Goal: Use online tool/utility: Utilize a website feature to perform a specific function

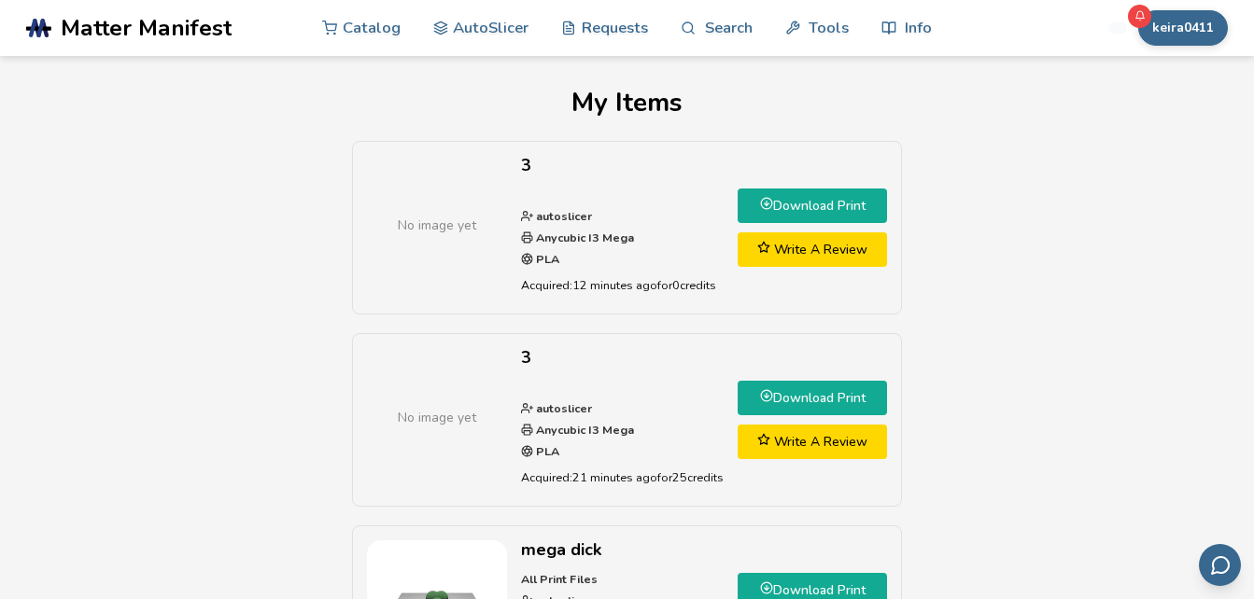
click at [803, 203] on link "Download Print" at bounding box center [812, 206] width 149 height 35
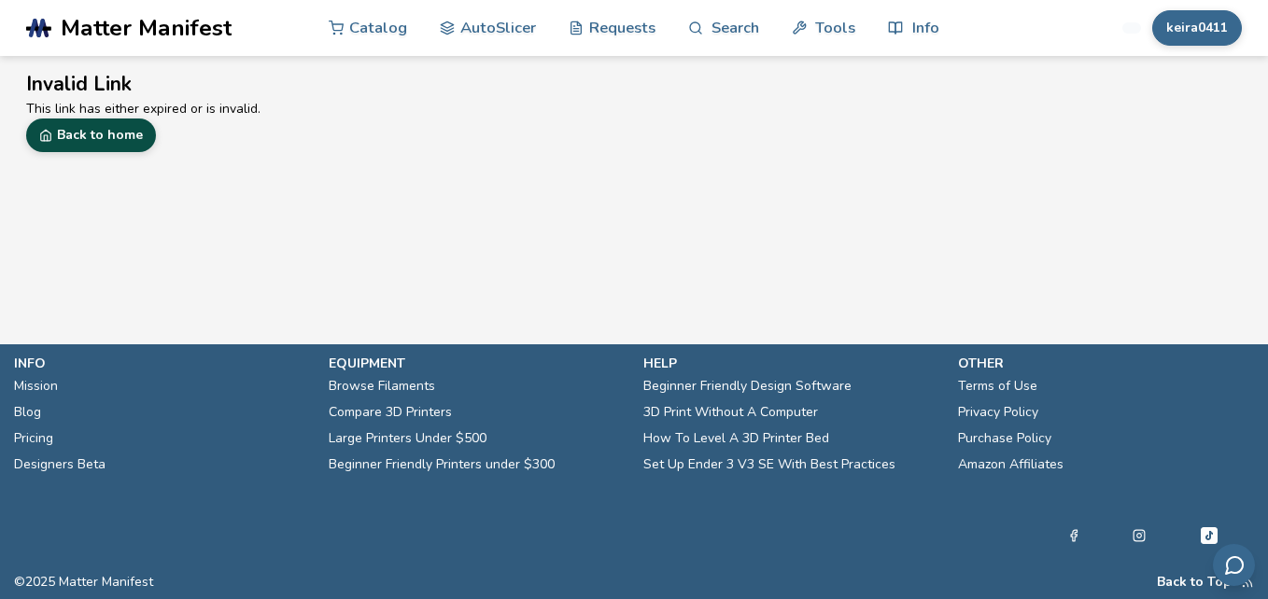
click at [105, 141] on link "Back to home" at bounding box center [91, 136] width 130 height 34
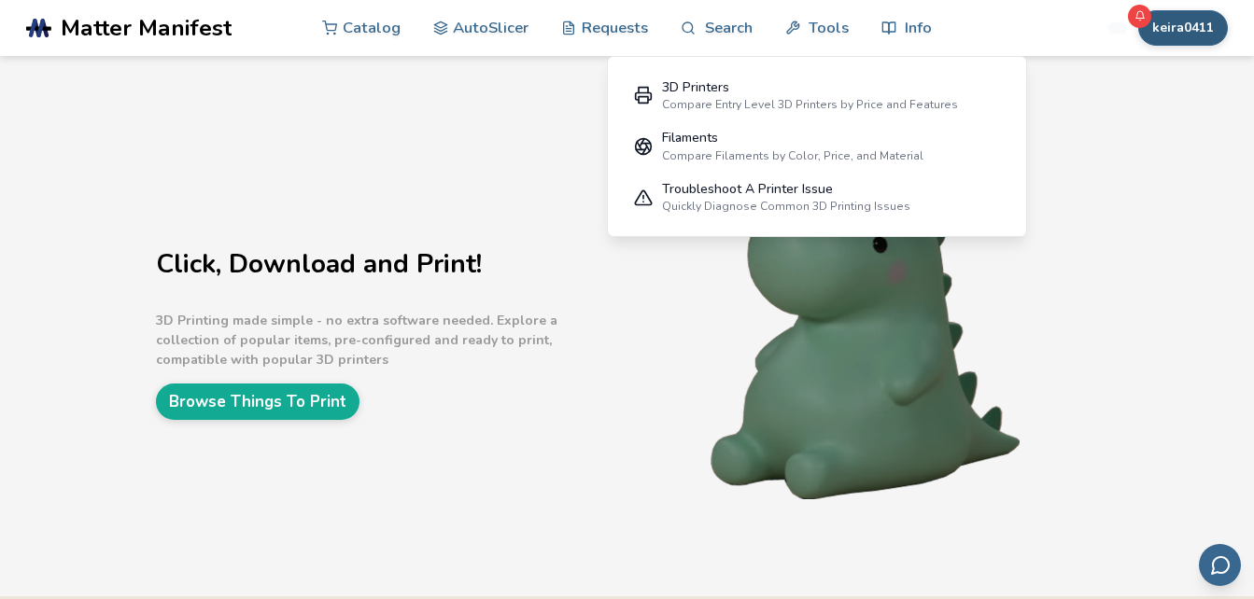
click at [1193, 33] on button "keira0411" at bounding box center [1183, 27] width 90 height 35
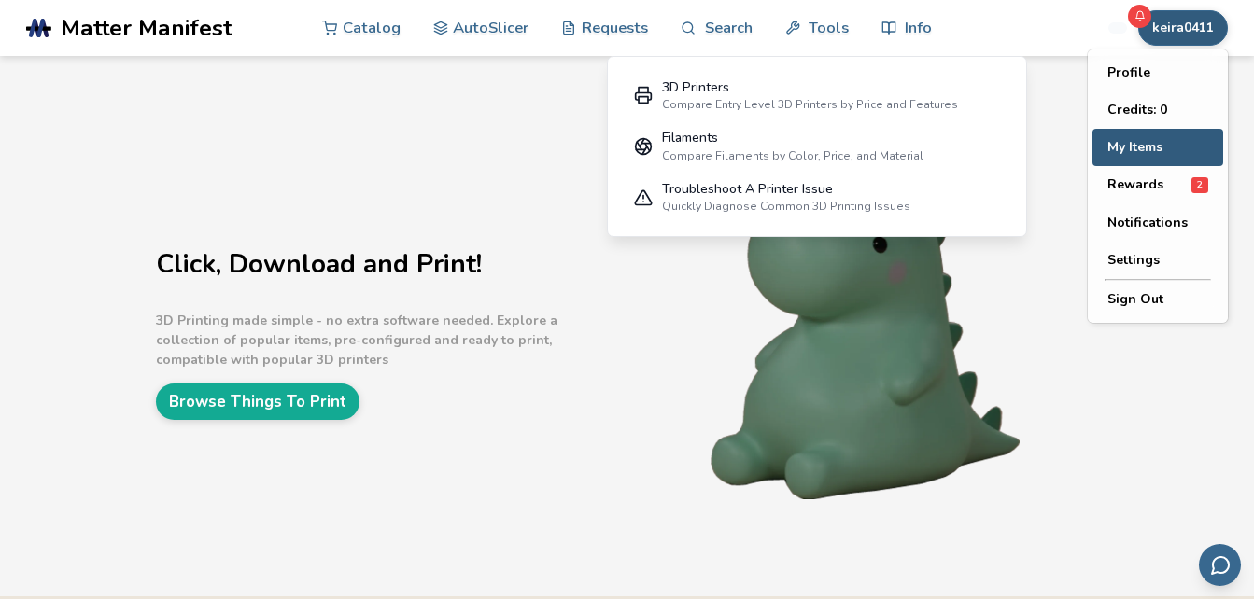
click at [1143, 153] on button "My Items" at bounding box center [1157, 147] width 131 height 37
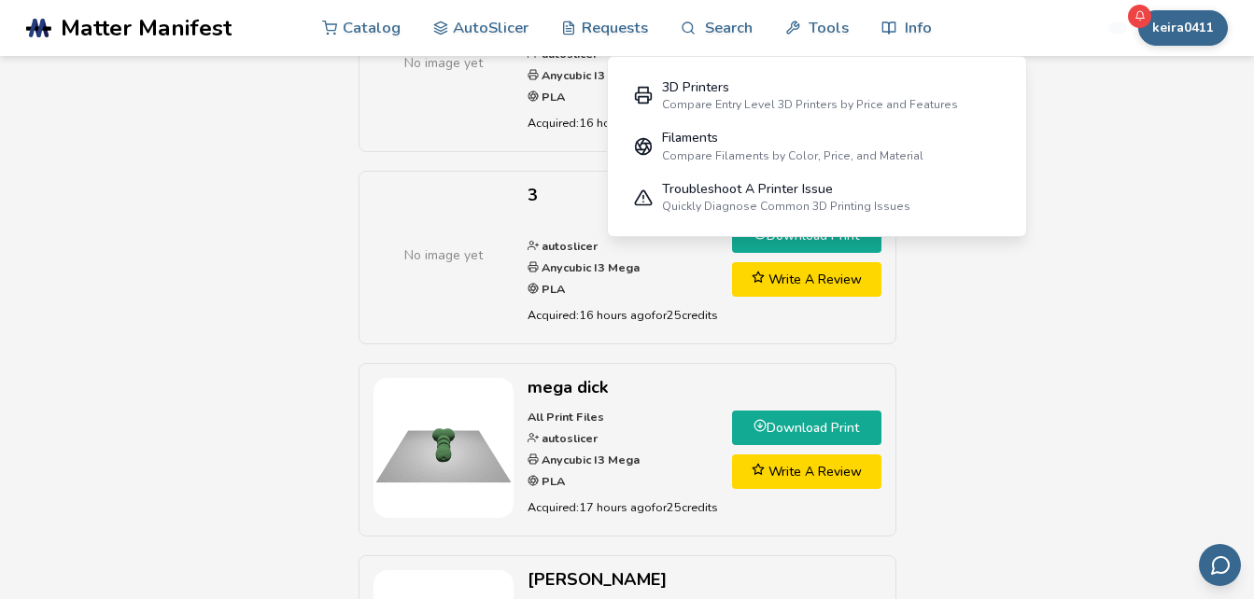
scroll to position [175, 0]
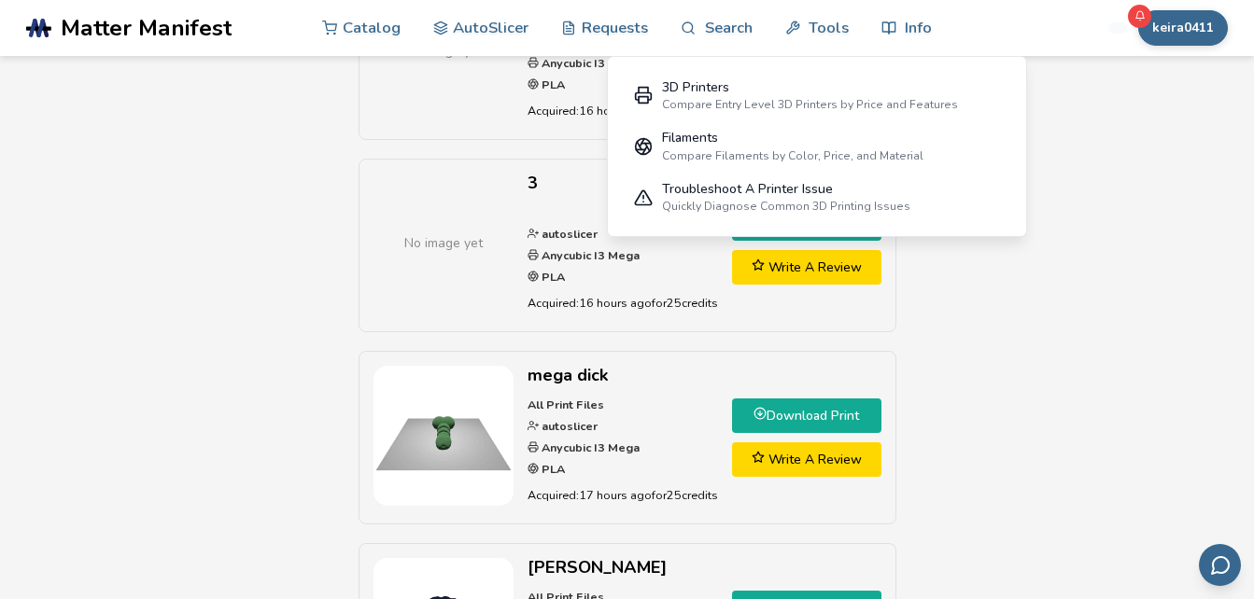
click at [1118, 294] on div "No image yet 3 autoslicer Anycubic I3 Mega PLA Acquired: 16 hours ago for 0 cre…" at bounding box center [627, 447] width 1202 height 962
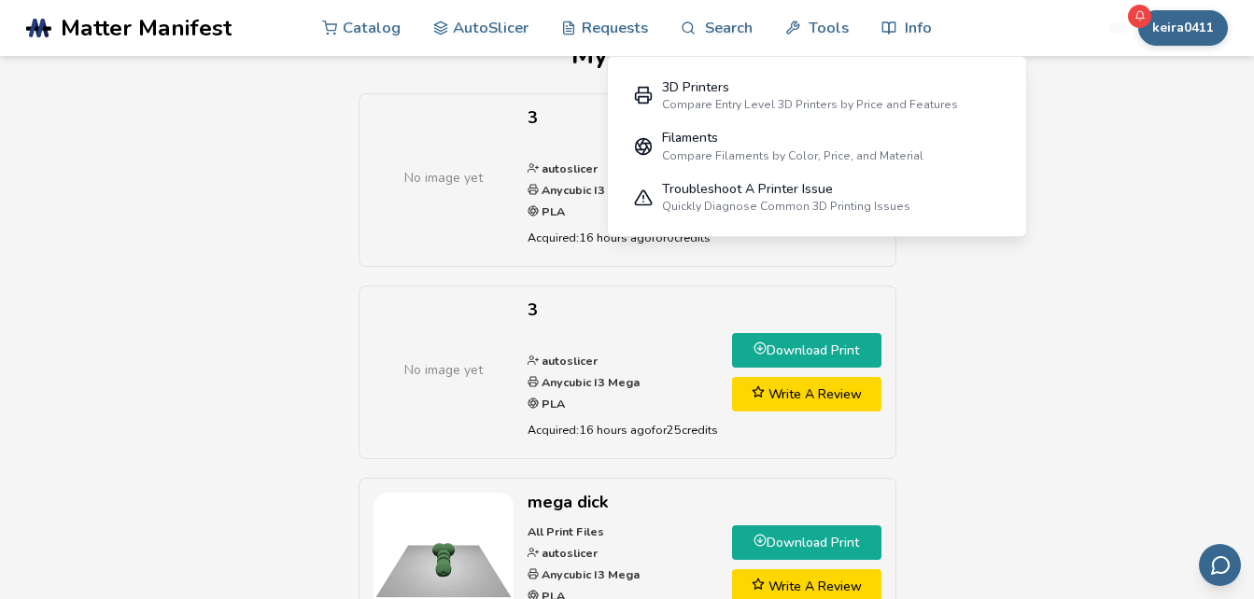
scroll to position [0, 0]
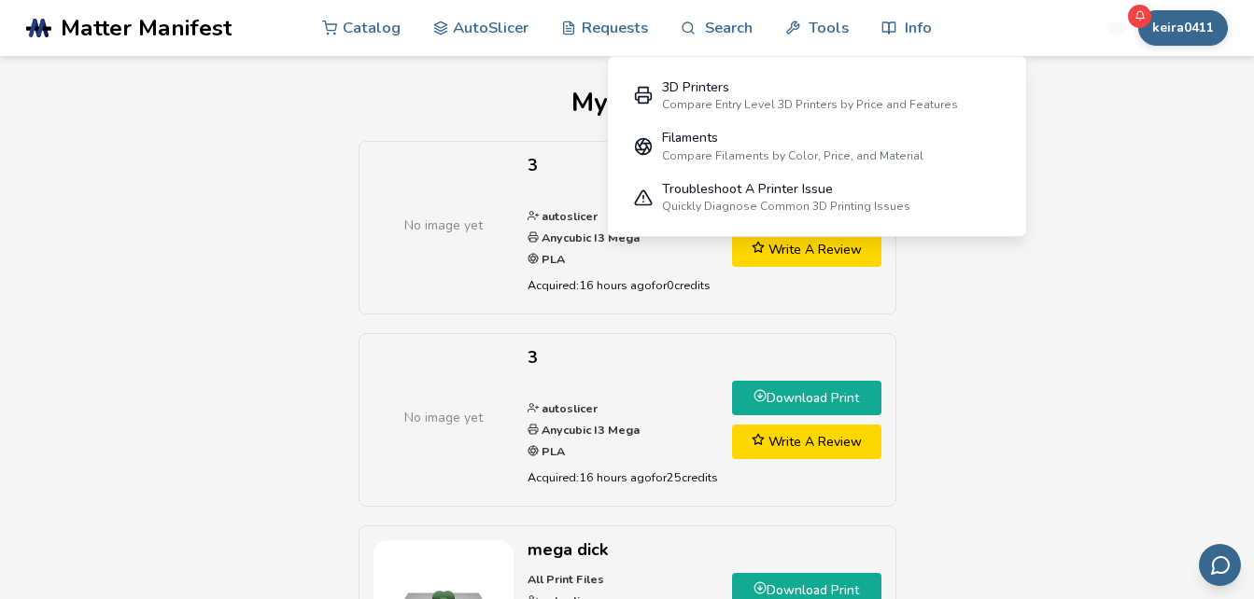
click at [816, 394] on link "Download Print" at bounding box center [806, 398] width 149 height 35
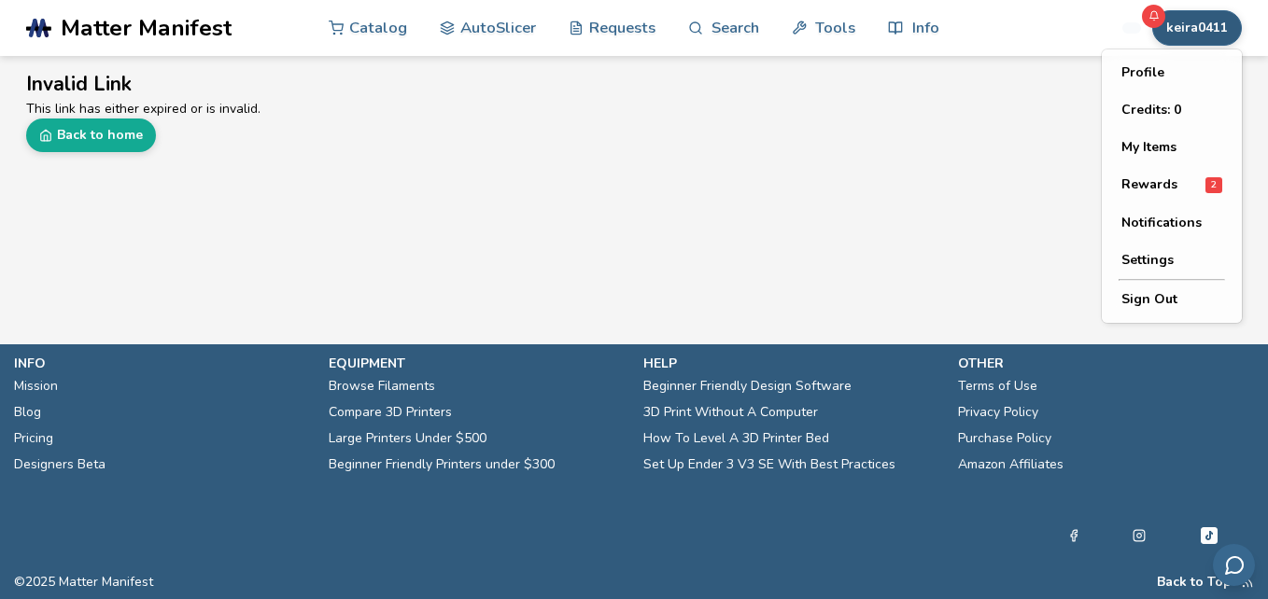
click at [1203, 28] on button "keira0411" at bounding box center [1197, 27] width 90 height 35
click at [1153, 300] on button "Sign Out" at bounding box center [1171, 299] width 131 height 37
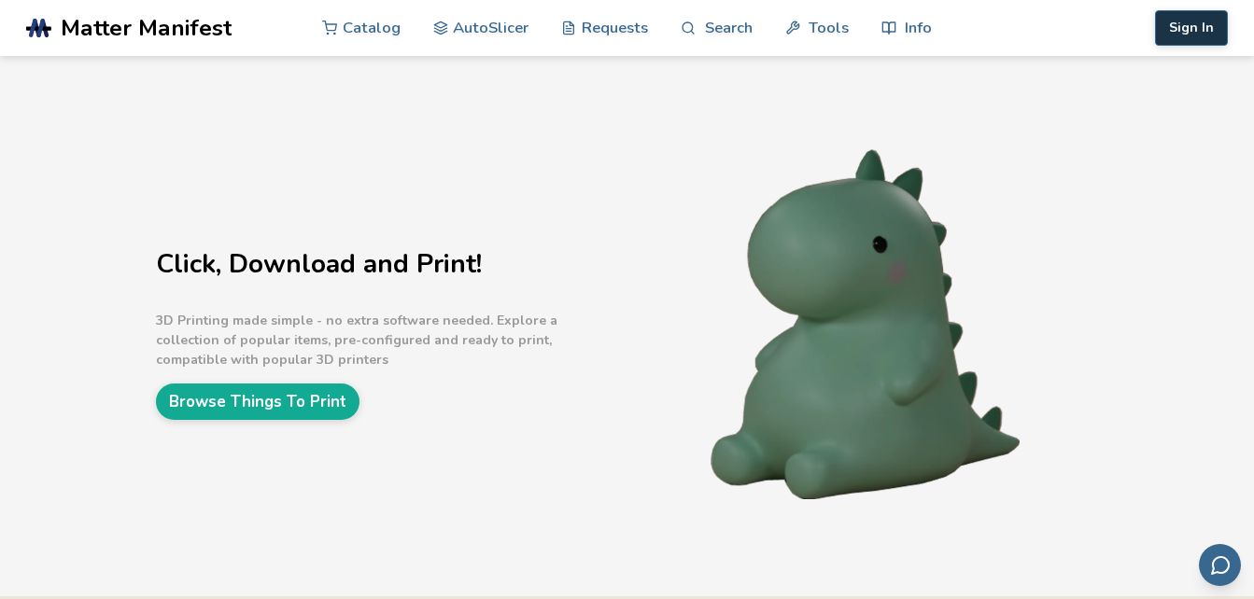
click at [1204, 31] on button "Sign In" at bounding box center [1191, 27] width 73 height 35
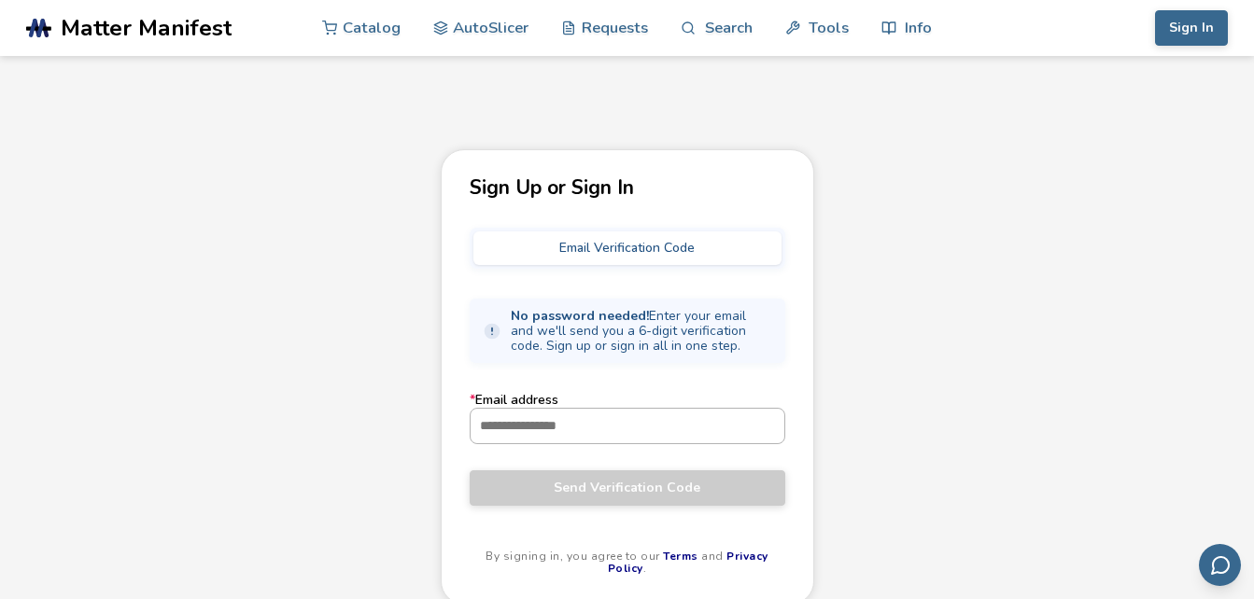
click at [662, 425] on input "* Email address" at bounding box center [628, 426] width 314 height 34
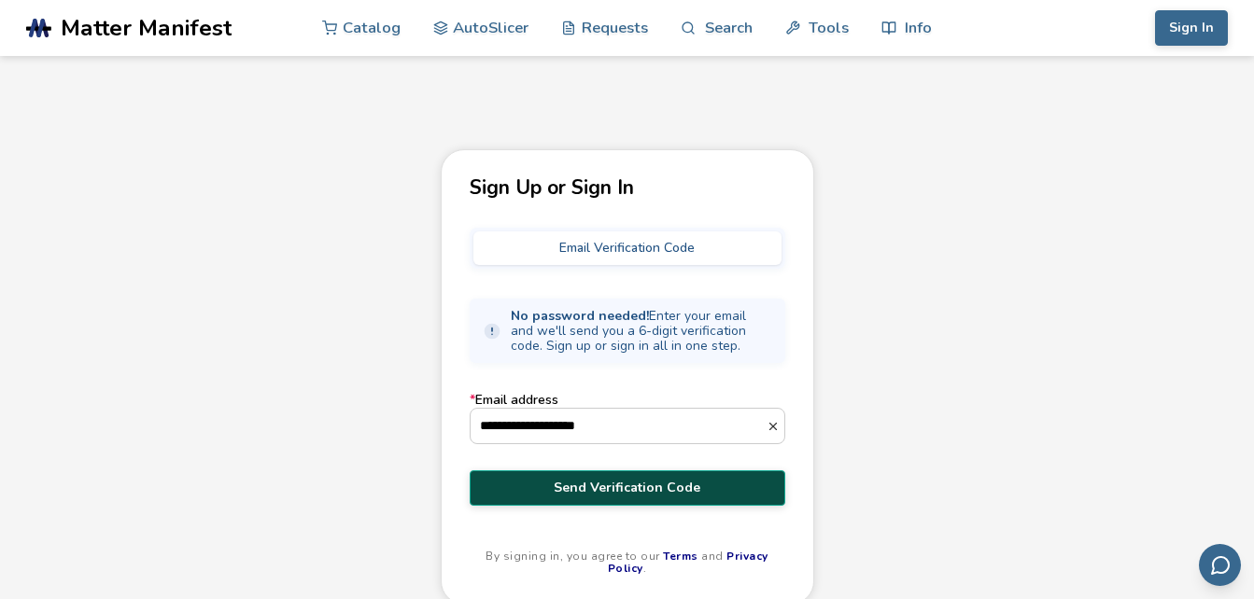
type input "**********"
click at [623, 489] on span "Send Verification Code" at bounding box center [628, 488] width 288 height 15
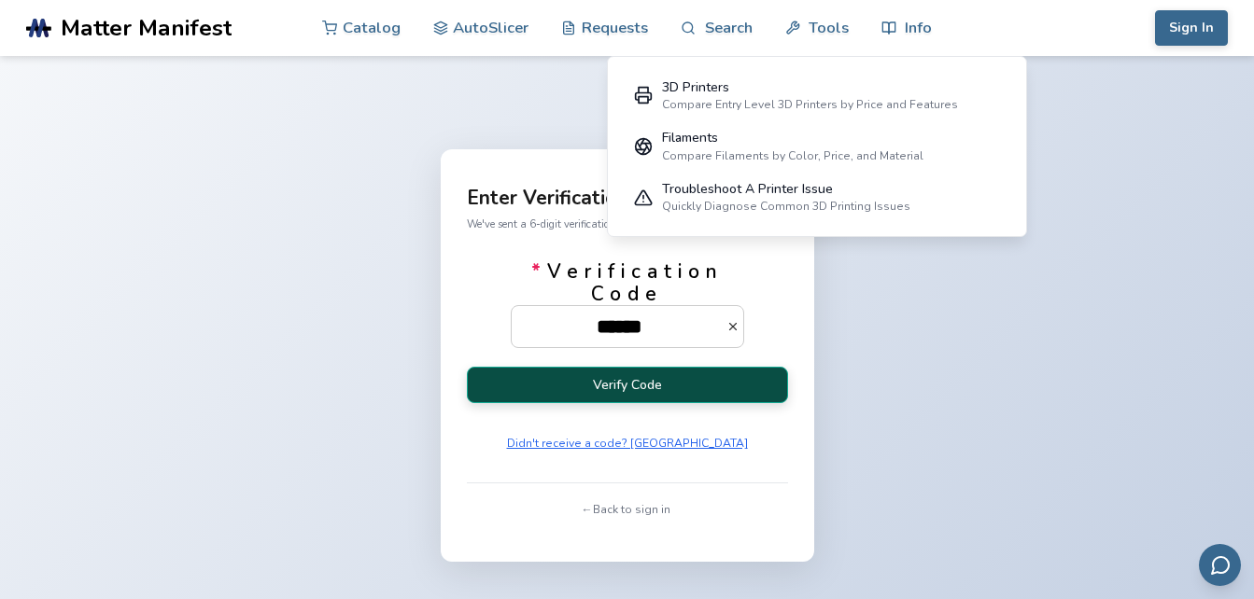
type input "******"
click at [558, 378] on button "Verify Code" at bounding box center [627, 385] width 321 height 36
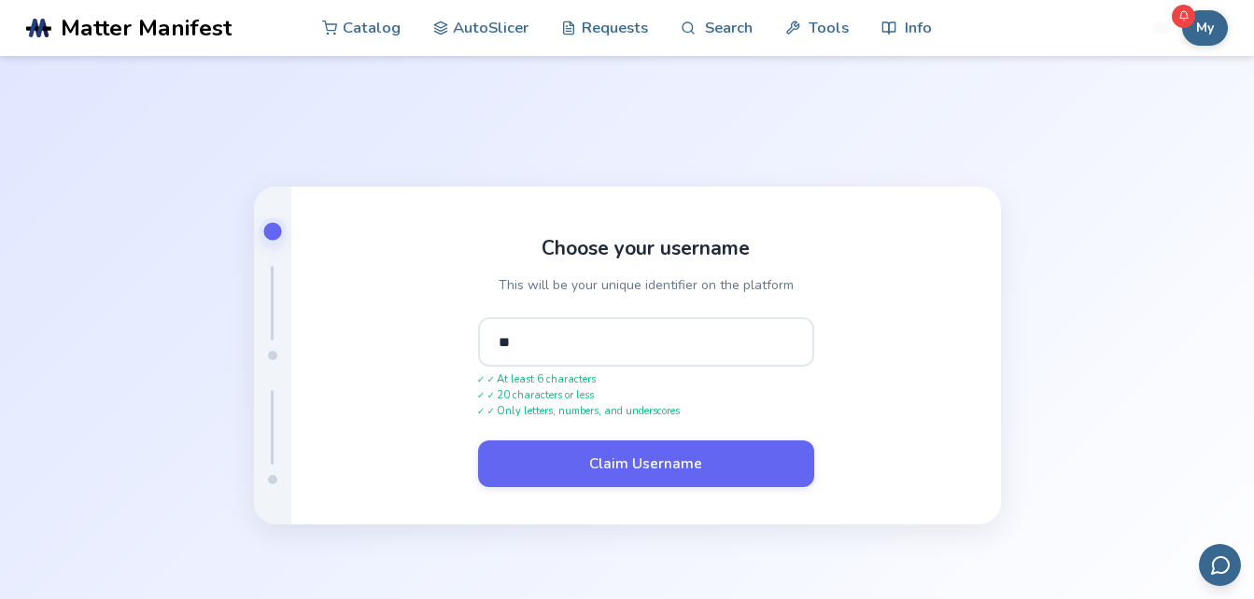
type input "*"
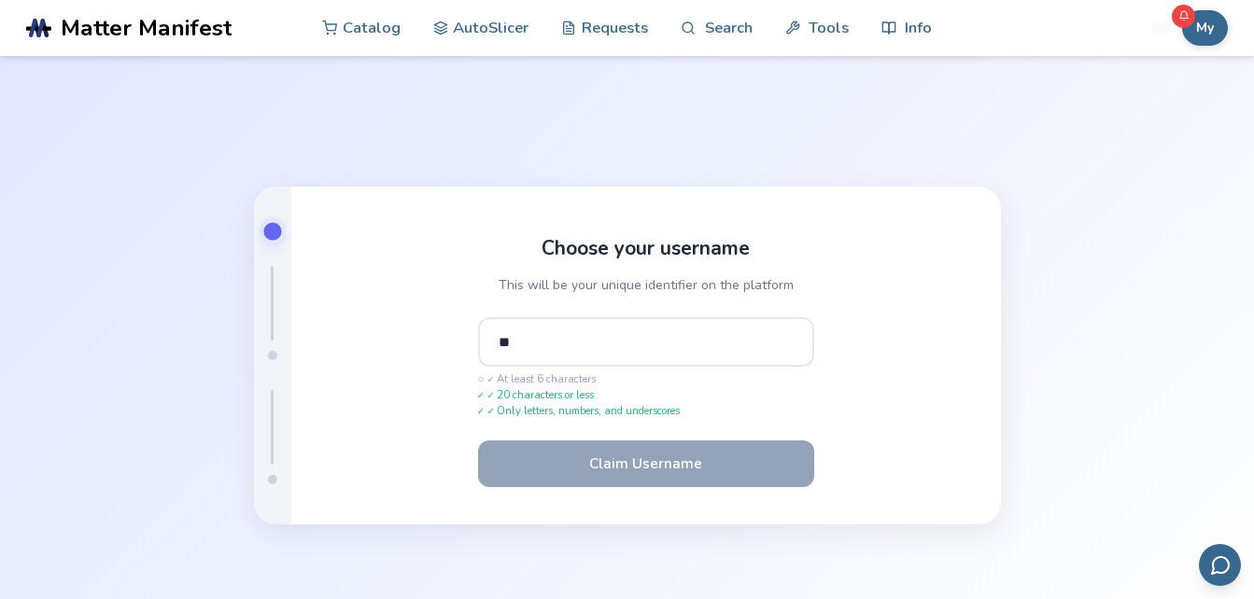
type input "*"
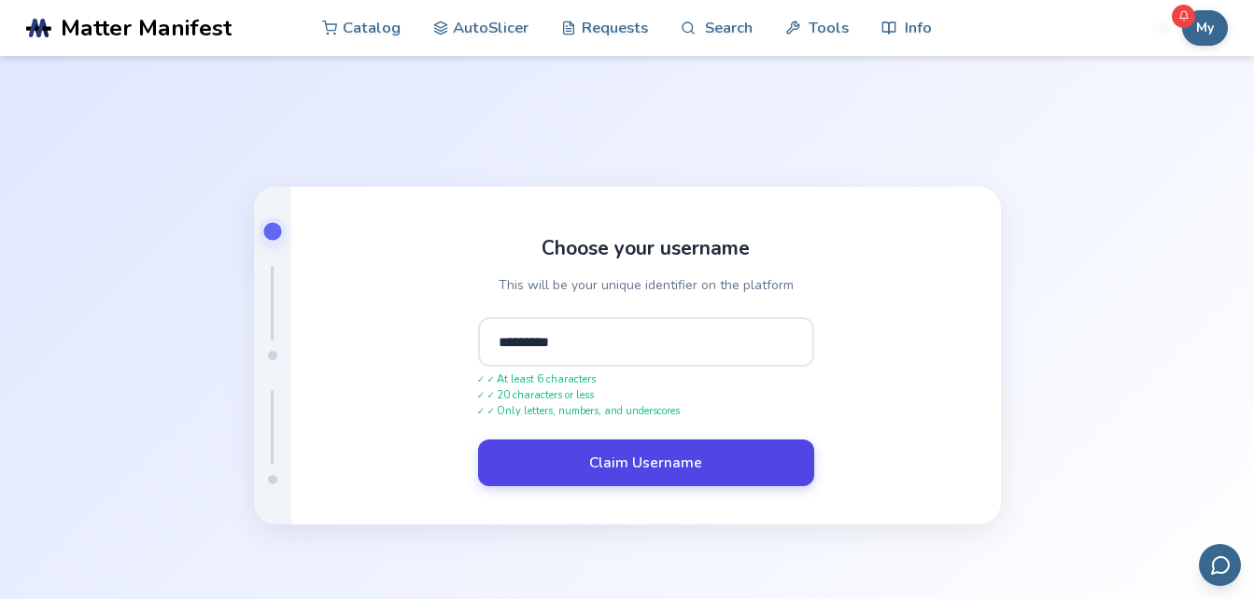
type input "*********"
click at [599, 456] on button "Claim Username" at bounding box center [646, 463] width 336 height 47
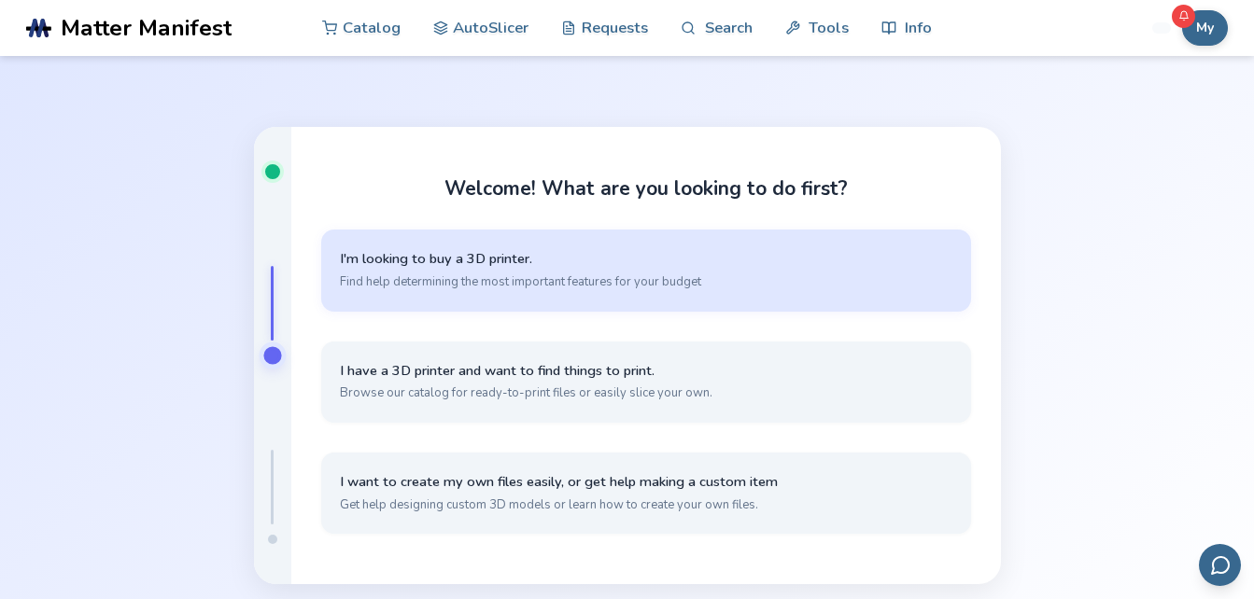
click at [584, 299] on button "I'm looking to buy a 3D printer. Find help determining the most important featu…" at bounding box center [646, 270] width 650 height 81
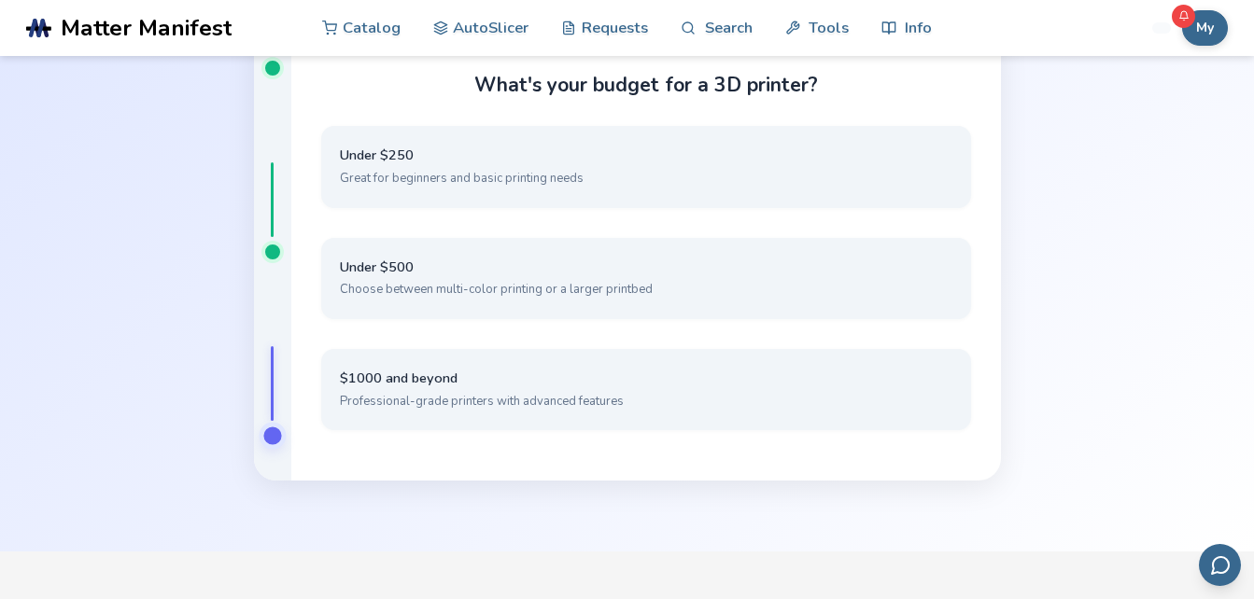
scroll to position [141, 0]
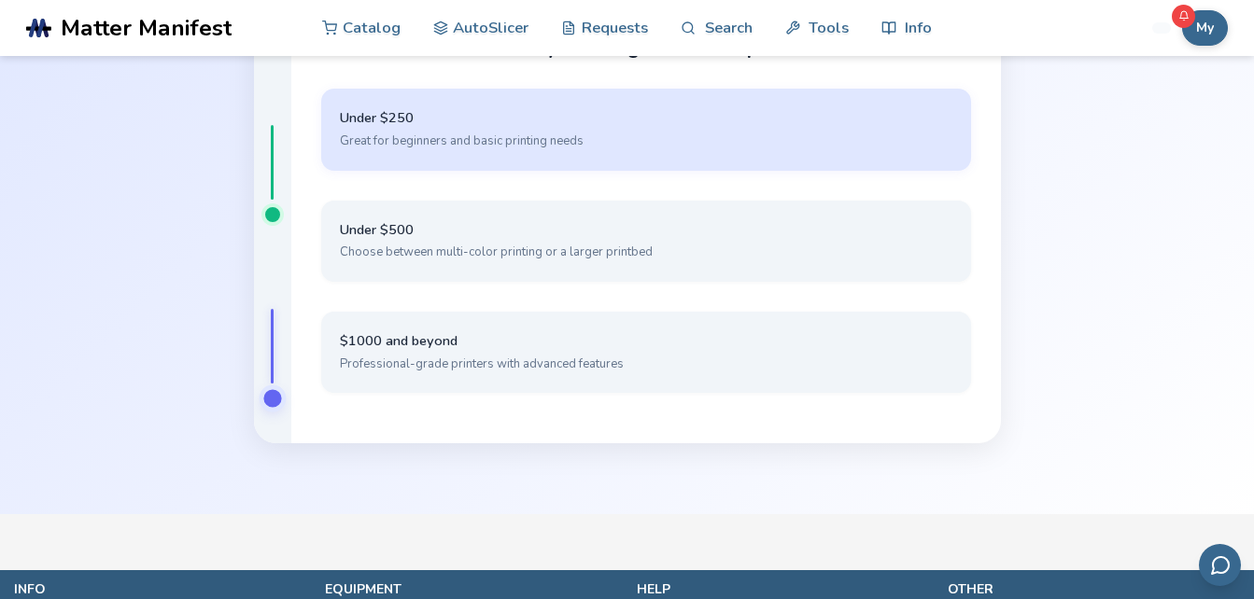
click at [735, 128] on button "Under $250 Great for beginners and basic printing needs" at bounding box center [646, 129] width 650 height 81
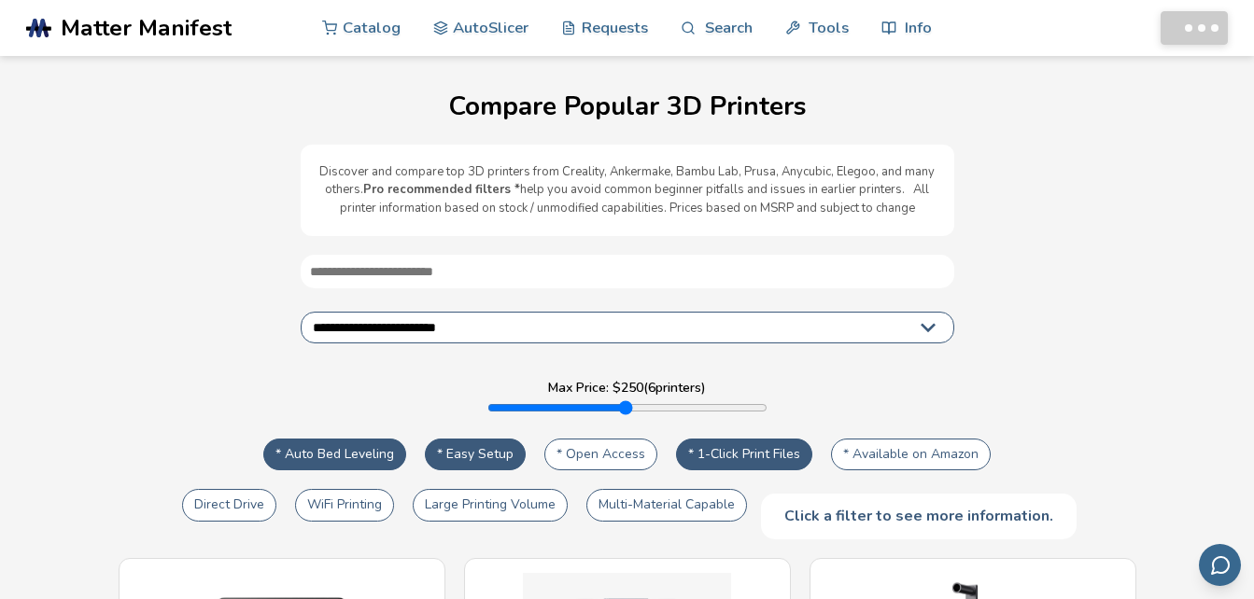
select select "**********"
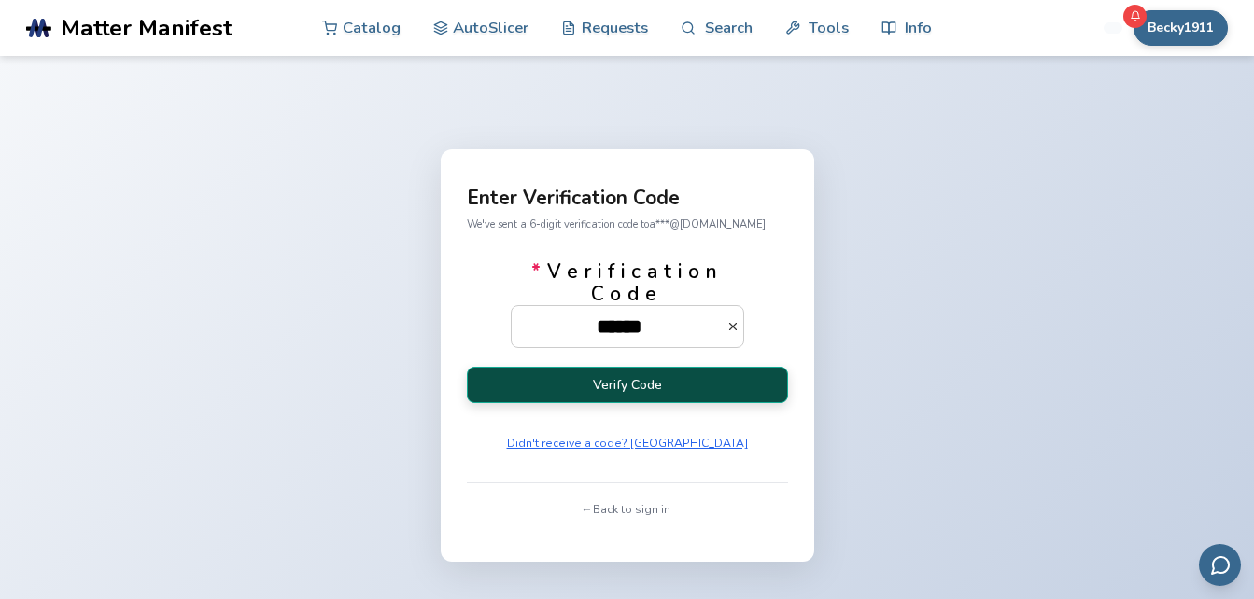
type input "******"
click at [634, 384] on button "Verify Code" at bounding box center [627, 385] width 321 height 36
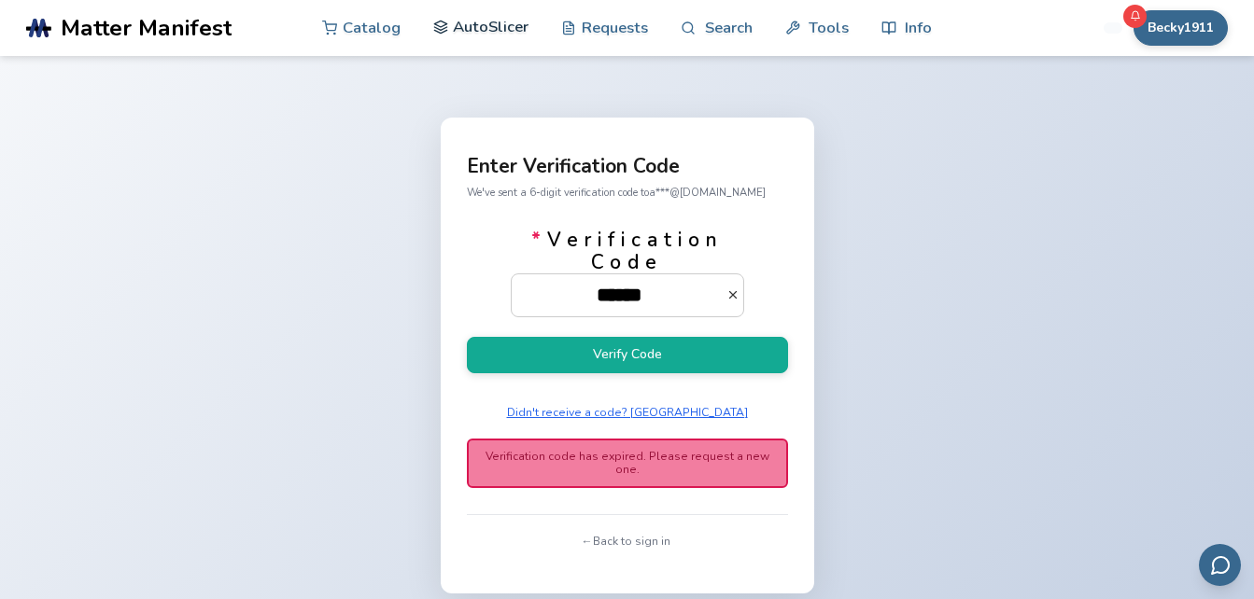
click at [480, 35] on link "AutoSlicer" at bounding box center [481, 27] width 96 height 56
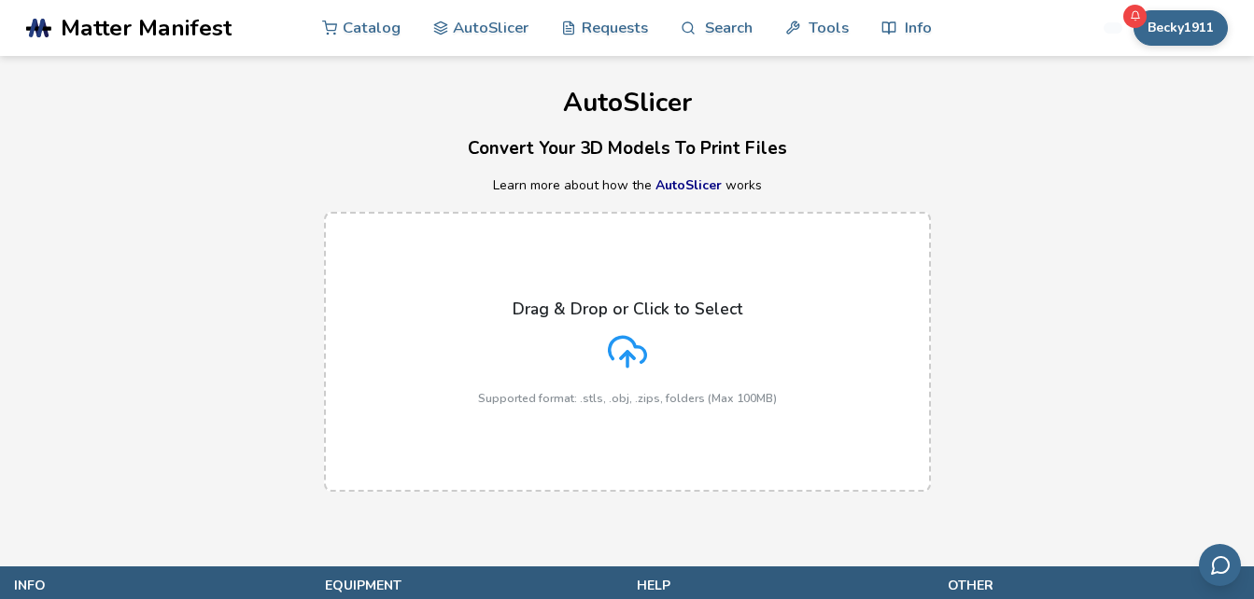
click at [633, 316] on p "Drag & Drop or Click to Select" at bounding box center [628, 309] width 230 height 19
click at [0, 0] on input "Drag & Drop or Click to Select Supported format: .stls, .obj, .zips, folders (M…" at bounding box center [0, 0] width 0 height 0
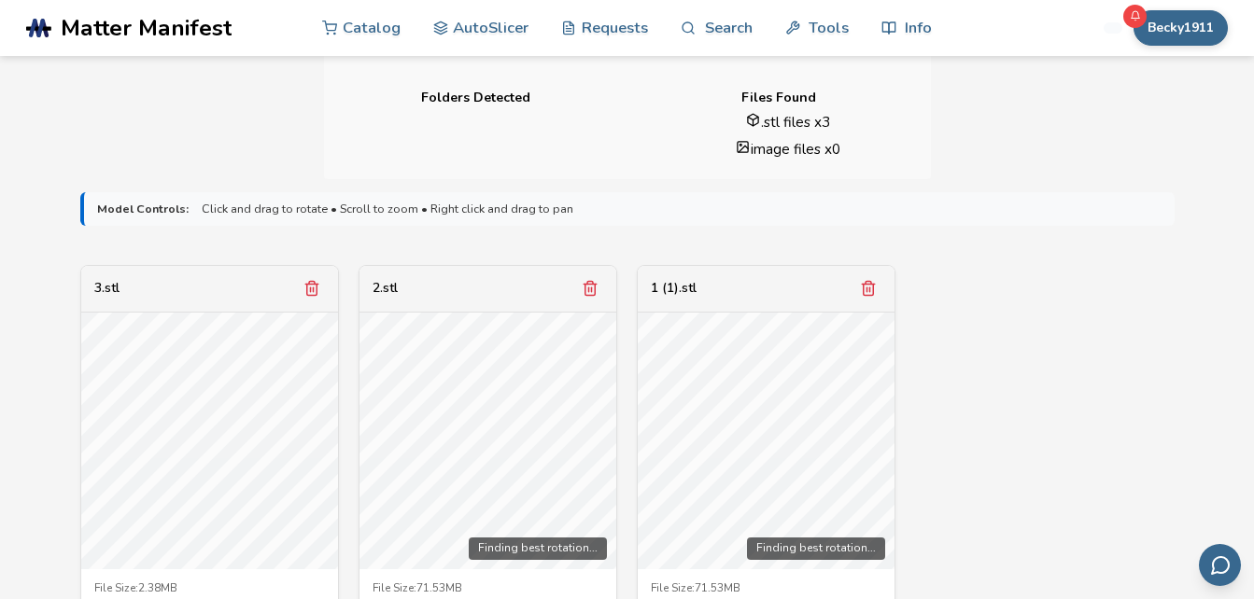
scroll to position [506, 0]
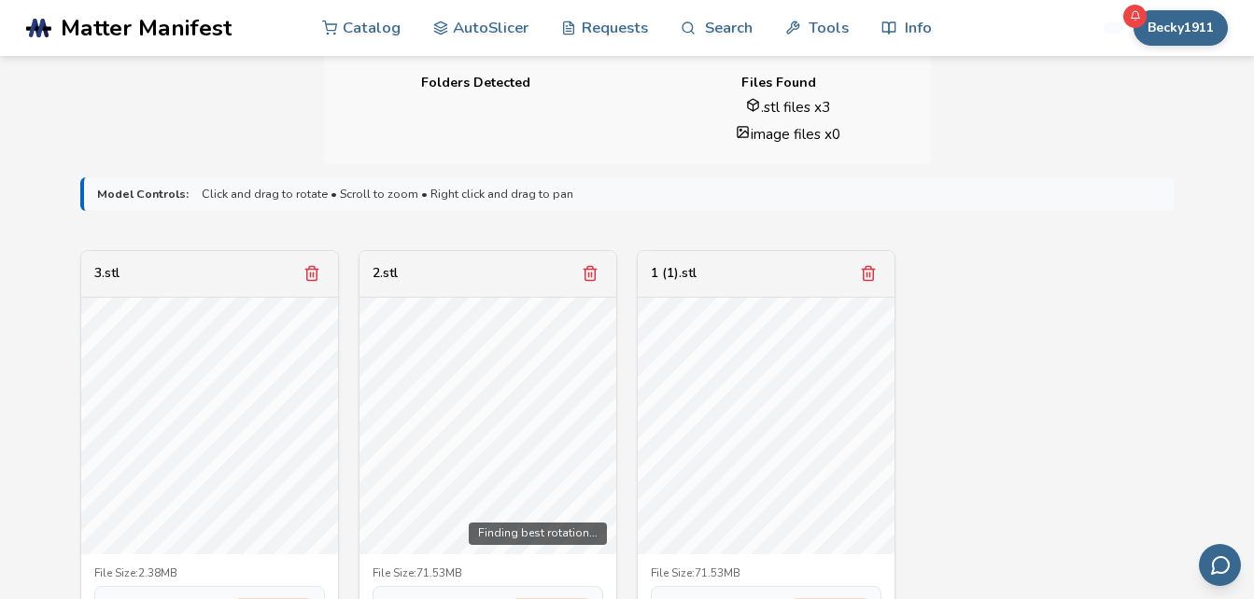
drag, startPoint x: 1078, startPoint y: 311, endPoint x: 696, endPoint y: 151, distance: 413.9
click at [1062, 250] on div "3.stl File Size: 2.38MB Scale: 100 % Upscaled Slicing Options: Find Best Rotati…" at bounding box center [627, 502] width 1094 height 504
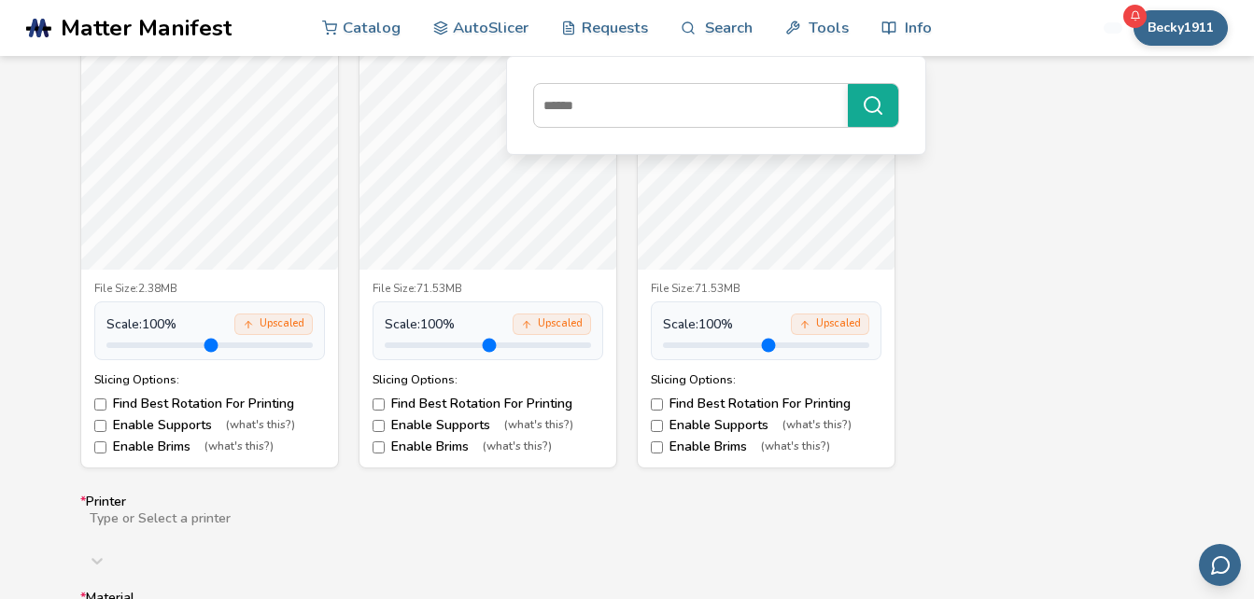
scroll to position [910, 0]
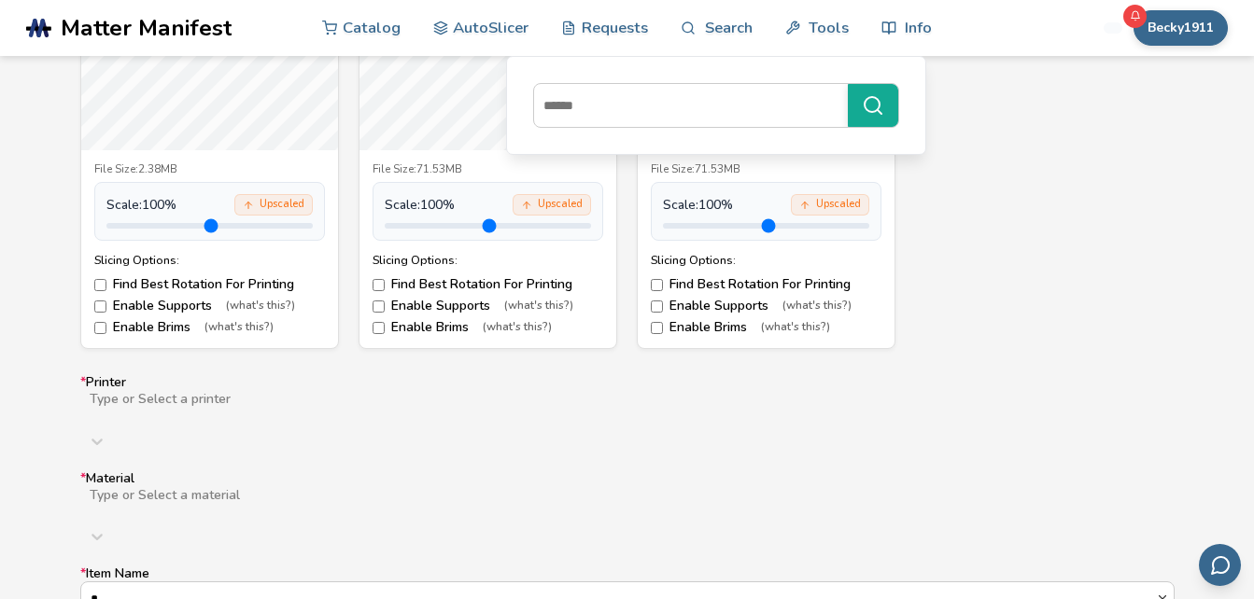
click at [1099, 412] on div "Type or Select a printer" at bounding box center [627, 423] width 1094 height 67
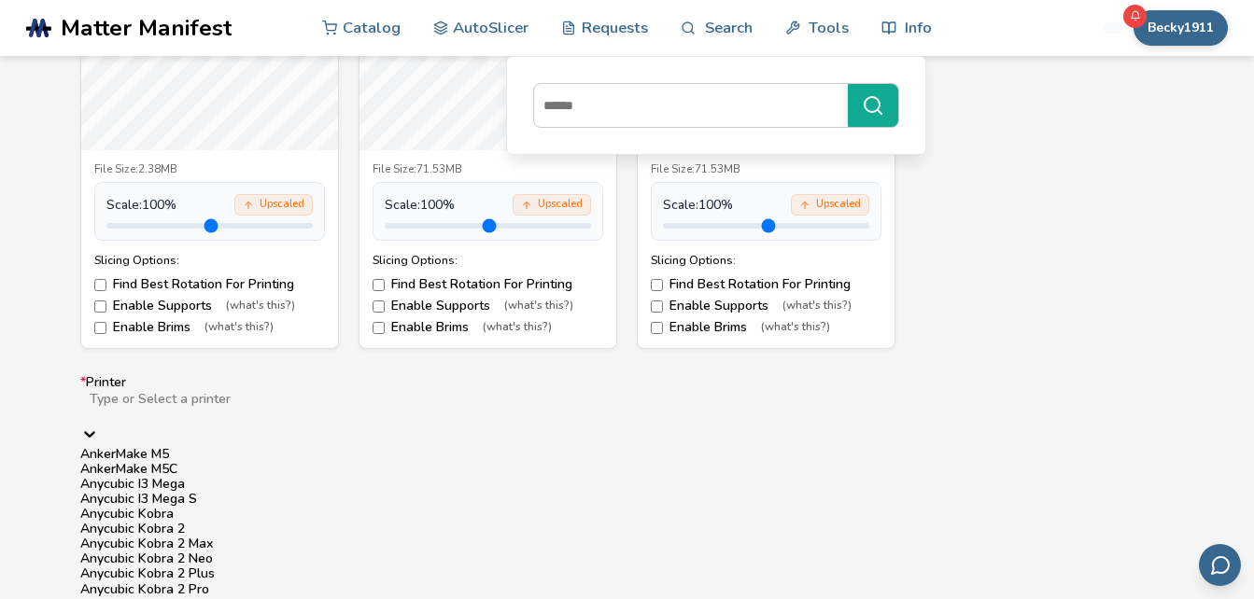
scroll to position [1032, 0]
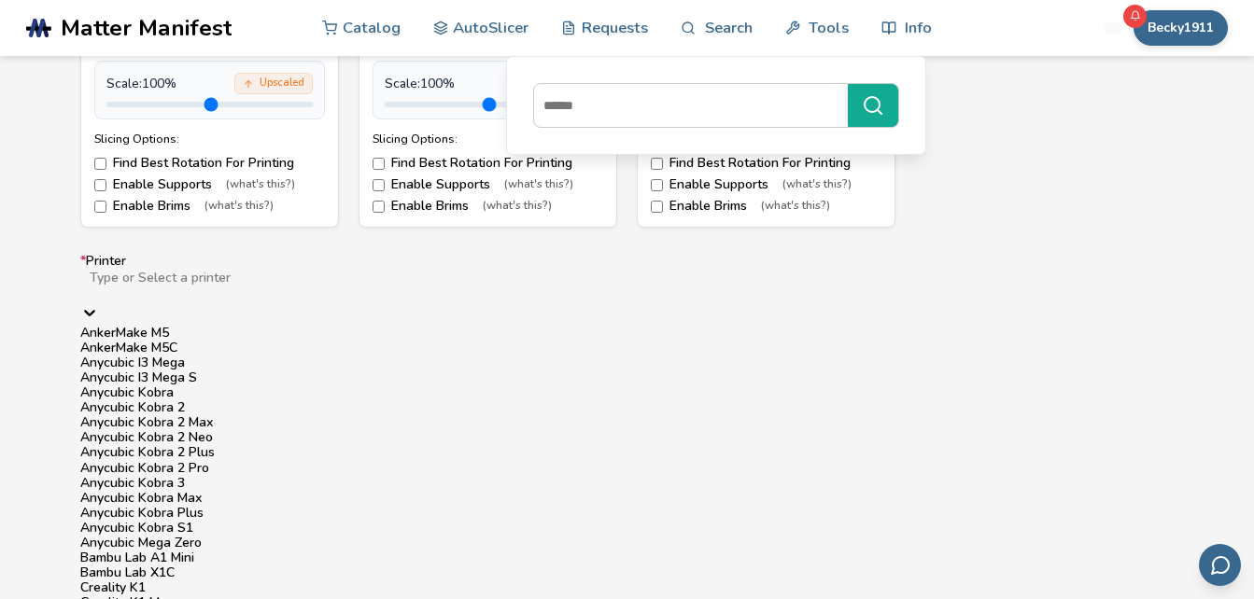
click at [174, 371] on div "Anycubic I3 Mega" at bounding box center [627, 363] width 1094 height 15
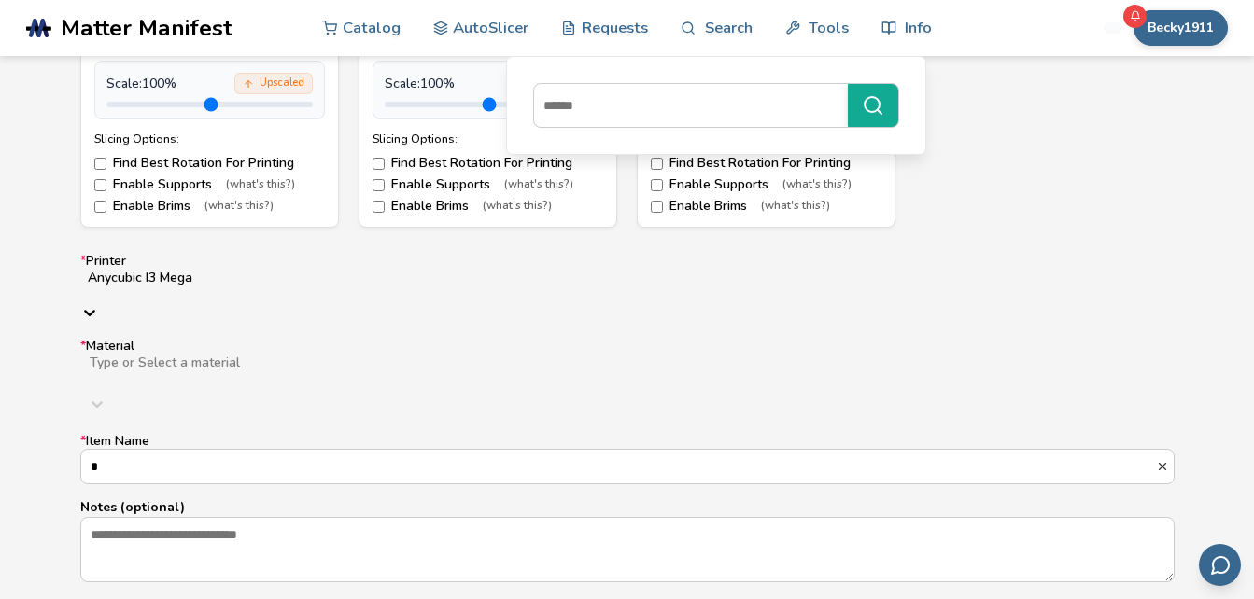
click at [190, 371] on div at bounding box center [384, 378] width 593 height 15
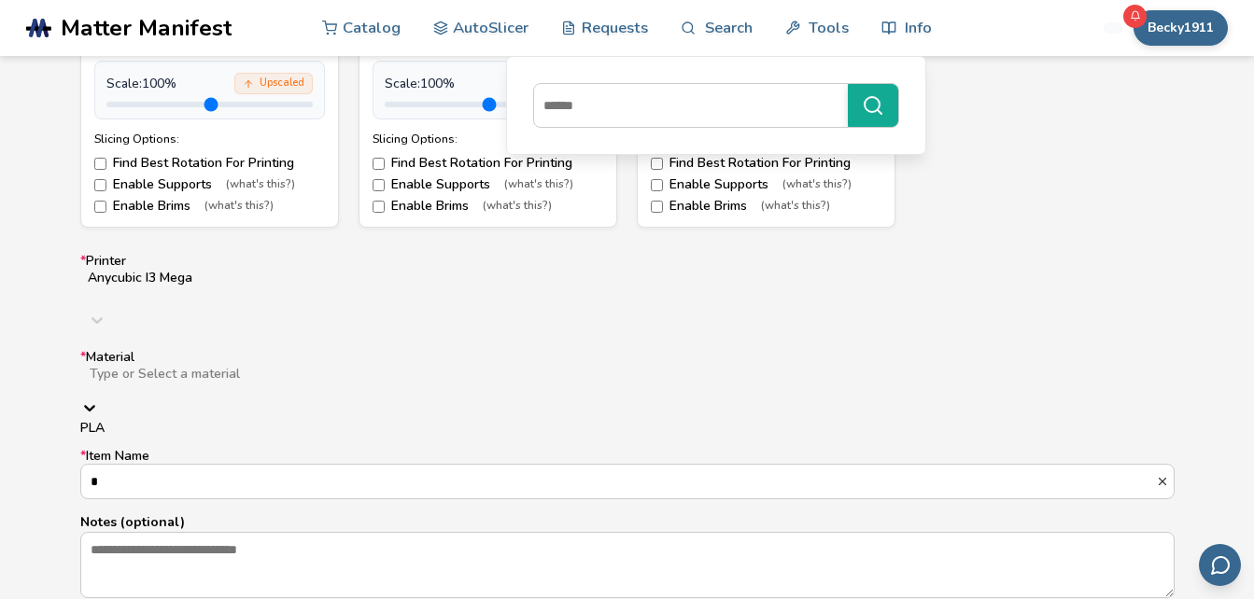
click at [189, 421] on div "PLA" at bounding box center [627, 428] width 1094 height 15
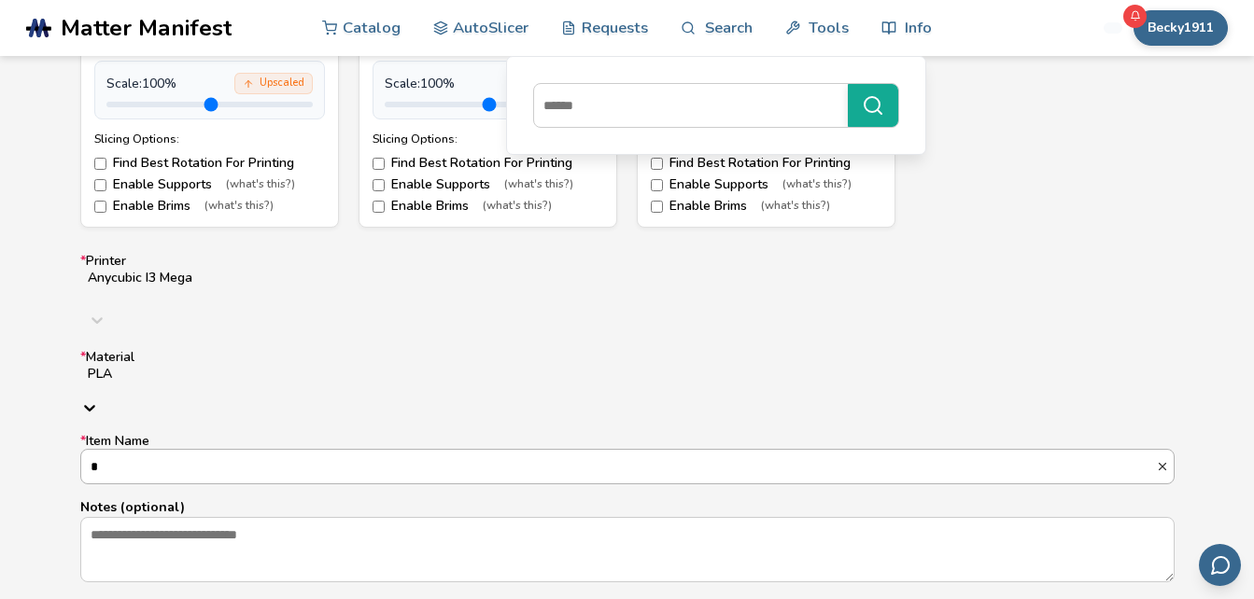
click at [195, 450] on input "*" at bounding box center [618, 467] width 1075 height 34
click at [195, 461] on input "*" at bounding box center [618, 478] width 1075 height 34
type input "**********"
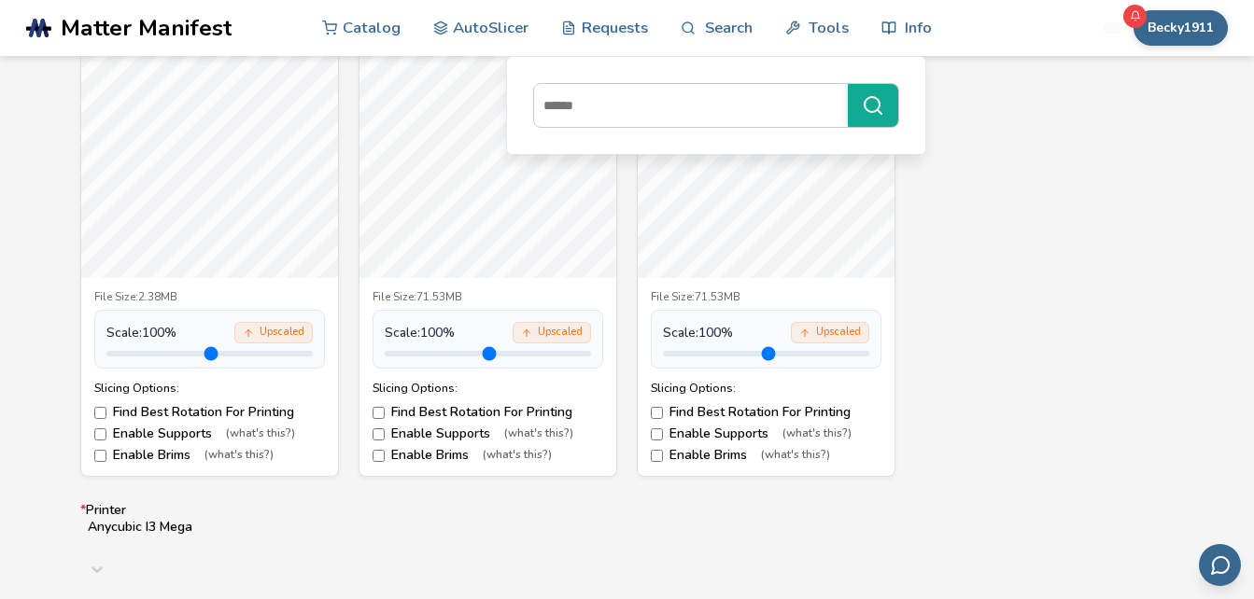
scroll to position [748, 0]
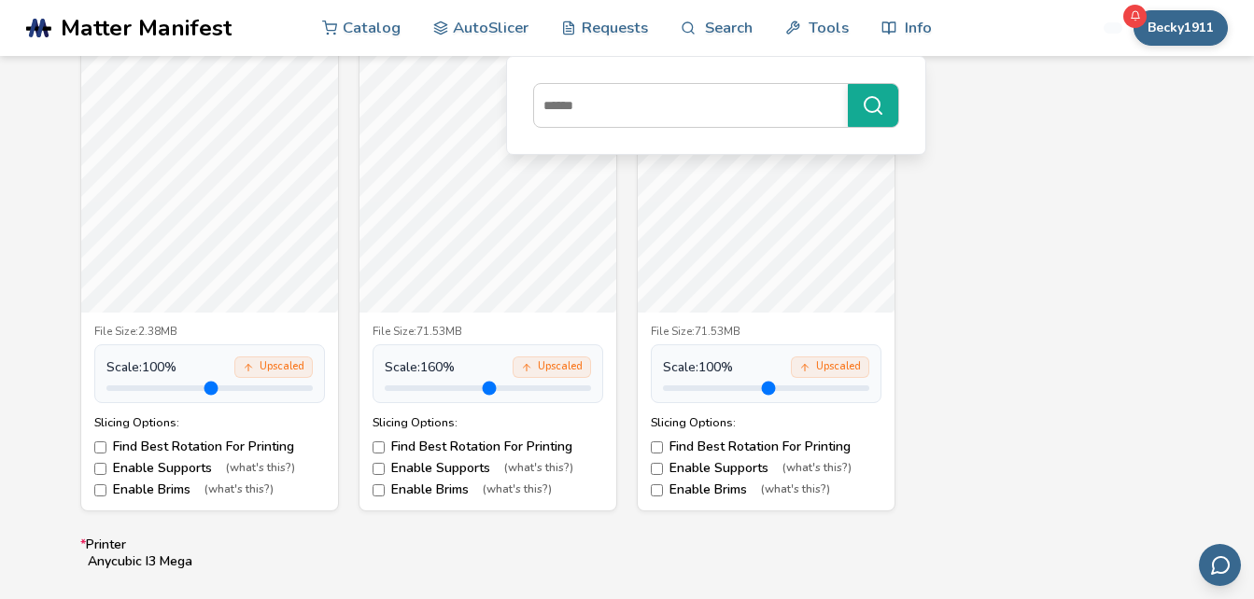
click at [451, 389] on input "range" at bounding box center [488, 389] width 206 height 6
type input "***"
click at [434, 386] on input "range" at bounding box center [488, 389] width 206 height 6
click at [159, 387] on input "range" at bounding box center [209, 389] width 206 height 6
click at [149, 388] on input "range" at bounding box center [209, 389] width 206 height 6
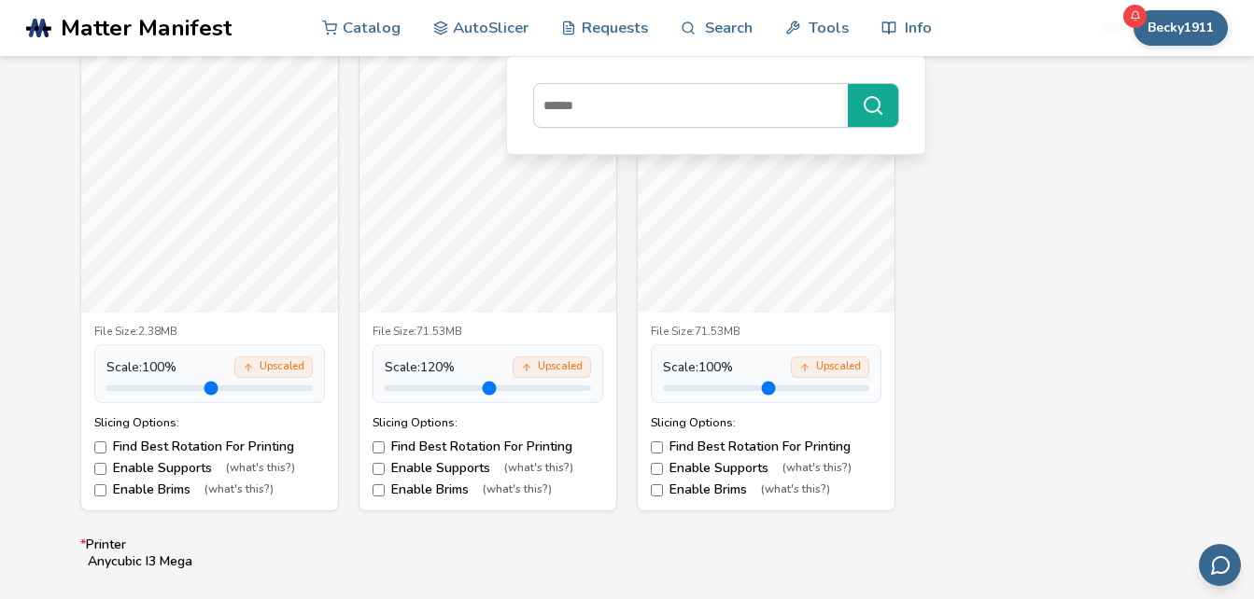
click at [155, 386] on input "range" at bounding box center [209, 389] width 206 height 6
click at [161, 386] on input "range" at bounding box center [209, 389] width 206 height 6
click at [153, 388] on input "range" at bounding box center [209, 389] width 206 height 6
click at [162, 386] on input "range" at bounding box center [209, 389] width 206 height 6
type input "***"
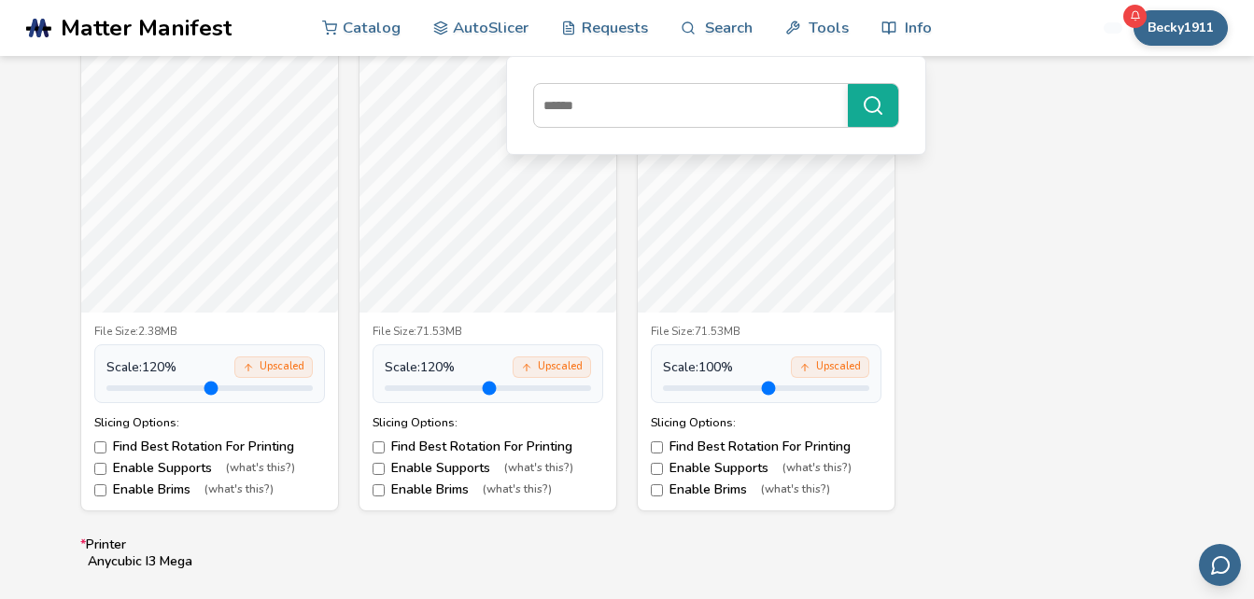
click at [156, 388] on input "range" at bounding box center [209, 389] width 206 height 6
type input "***"
click at [715, 389] on input "range" at bounding box center [766, 389] width 206 height 6
click at [166, 389] on input "range" at bounding box center [209, 389] width 206 height 6
click at [165, 391] on input "range" at bounding box center [209, 389] width 206 height 6
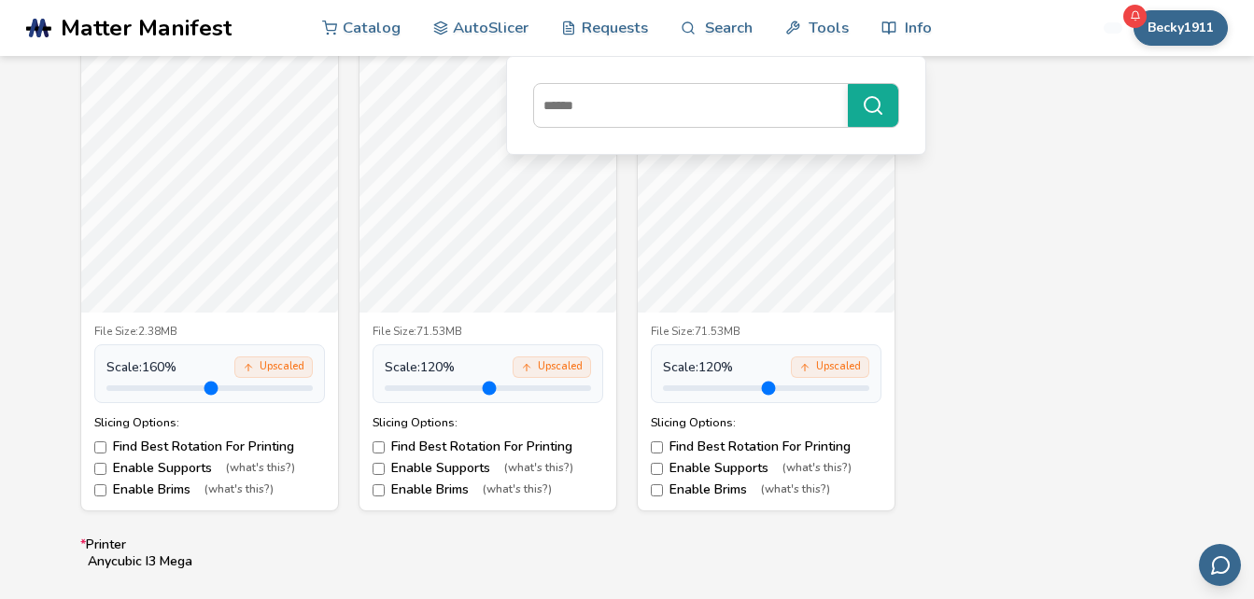
click at [172, 388] on input "range" at bounding box center [209, 389] width 206 height 6
type input "***"
click at [168, 389] on input "range" at bounding box center [209, 389] width 206 height 6
click at [443, 386] on input "range" at bounding box center [488, 389] width 206 height 6
click at [448, 387] on input "range" at bounding box center [488, 389] width 206 height 6
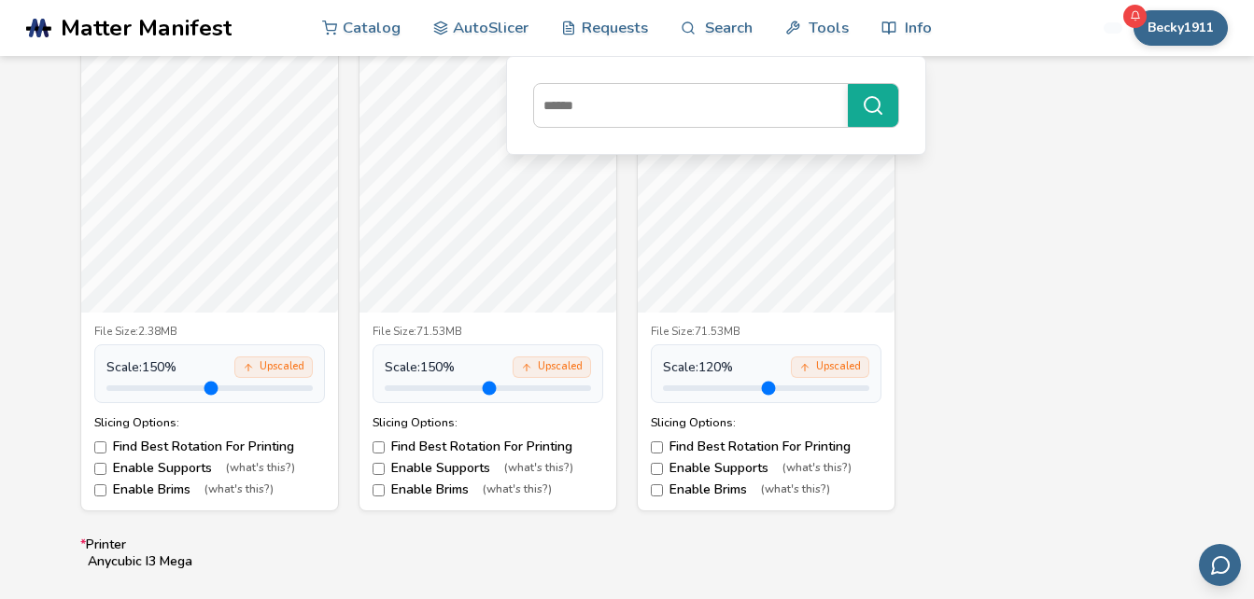
type input "***"
click at [448, 387] on input "range" at bounding box center [488, 389] width 206 height 6
click at [731, 387] on input "range" at bounding box center [766, 389] width 206 height 6
drag, startPoint x: 731, startPoint y: 387, endPoint x: 722, endPoint y: 384, distance: 9.7
click at [722, 386] on input "range" at bounding box center [766, 389] width 206 height 6
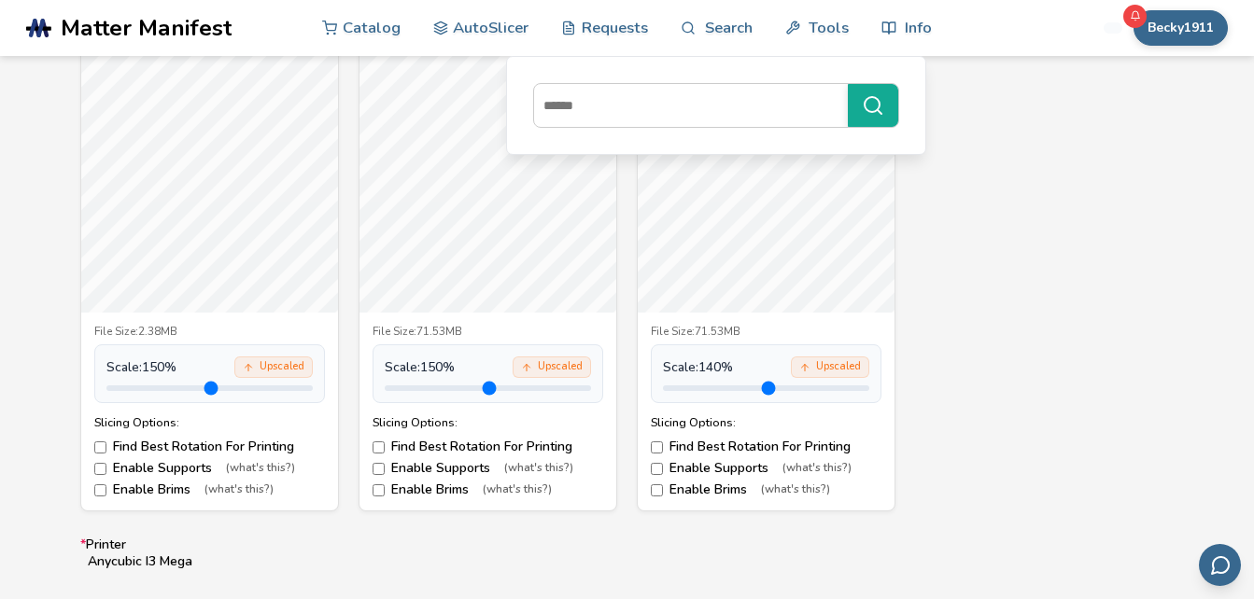
click at [727, 386] on input "range" at bounding box center [766, 389] width 206 height 6
type input "***"
click at [724, 386] on input "range" at bounding box center [766, 389] width 206 height 6
click at [1026, 359] on div "3.stl File Size: 2.38MB Scale: 150 % Upscaled Slicing Options: Find Best Rotati…" at bounding box center [627, 260] width 1094 height 504
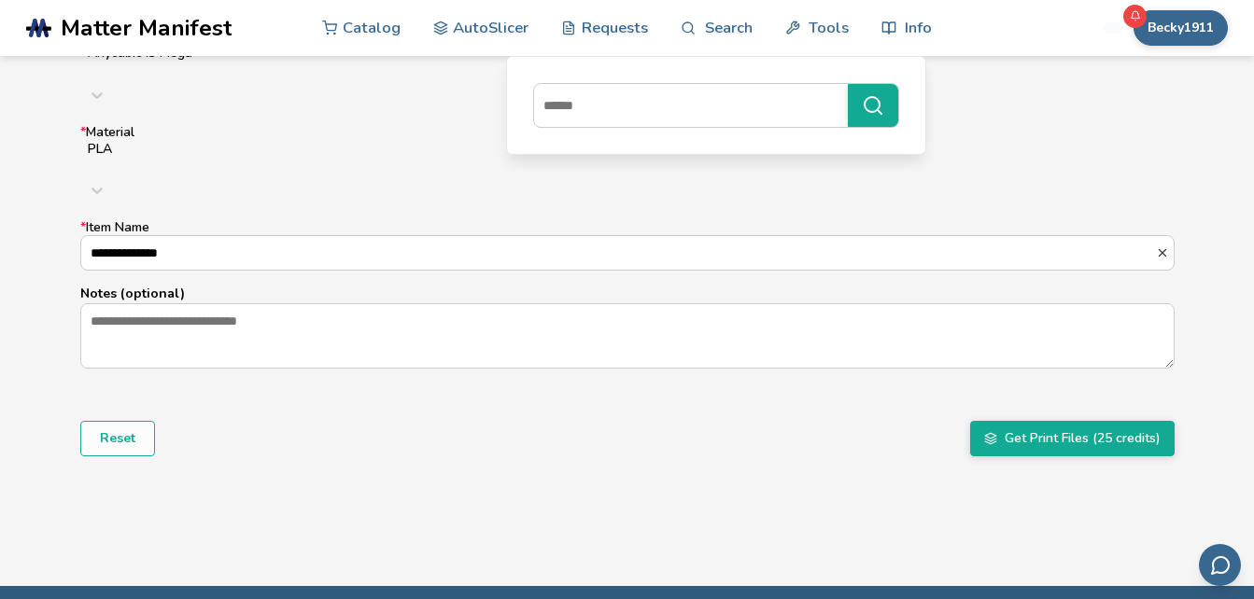
scroll to position [1304, 0]
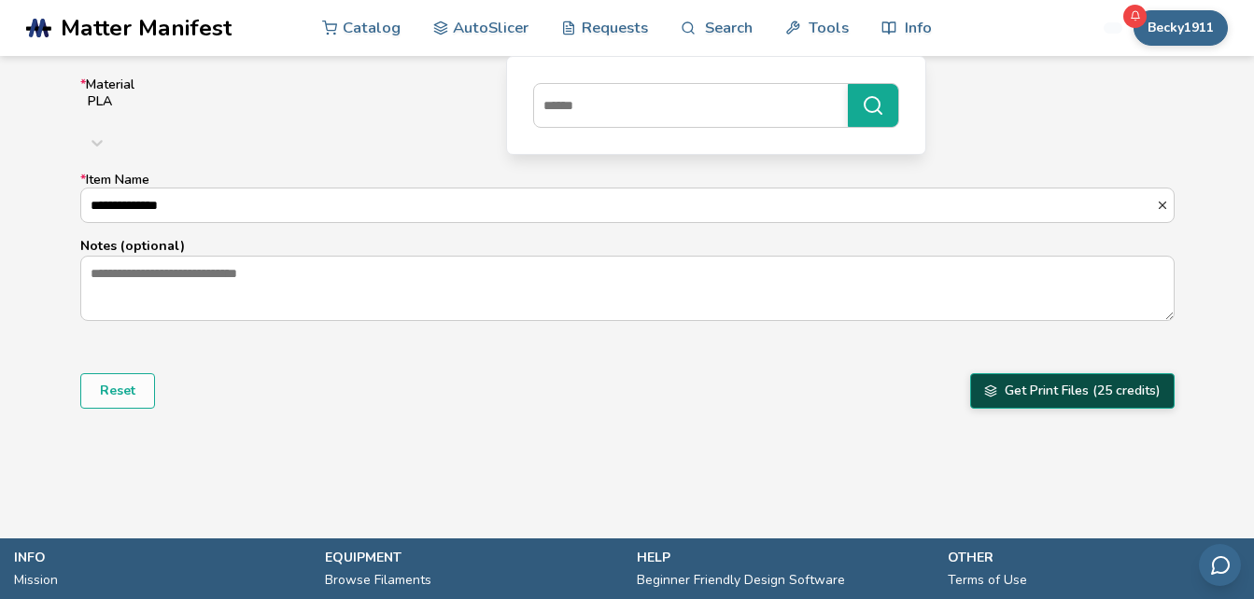
click at [1088, 373] on button "Get Print Files (25 credits)" at bounding box center [1072, 390] width 204 height 35
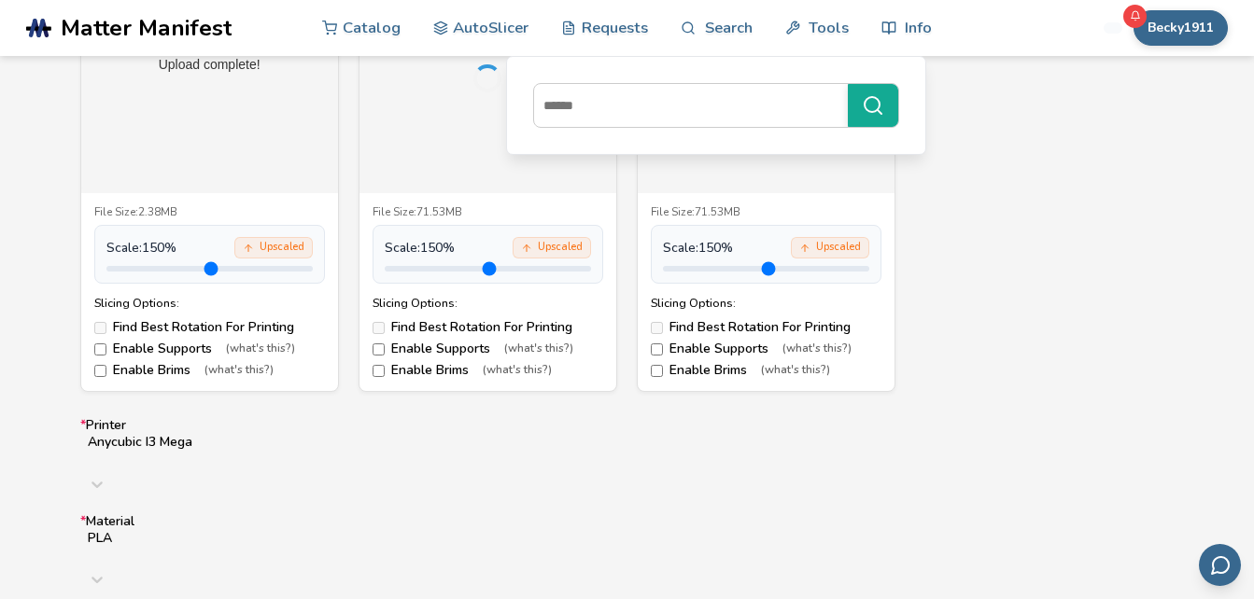
scroll to position [779, 0]
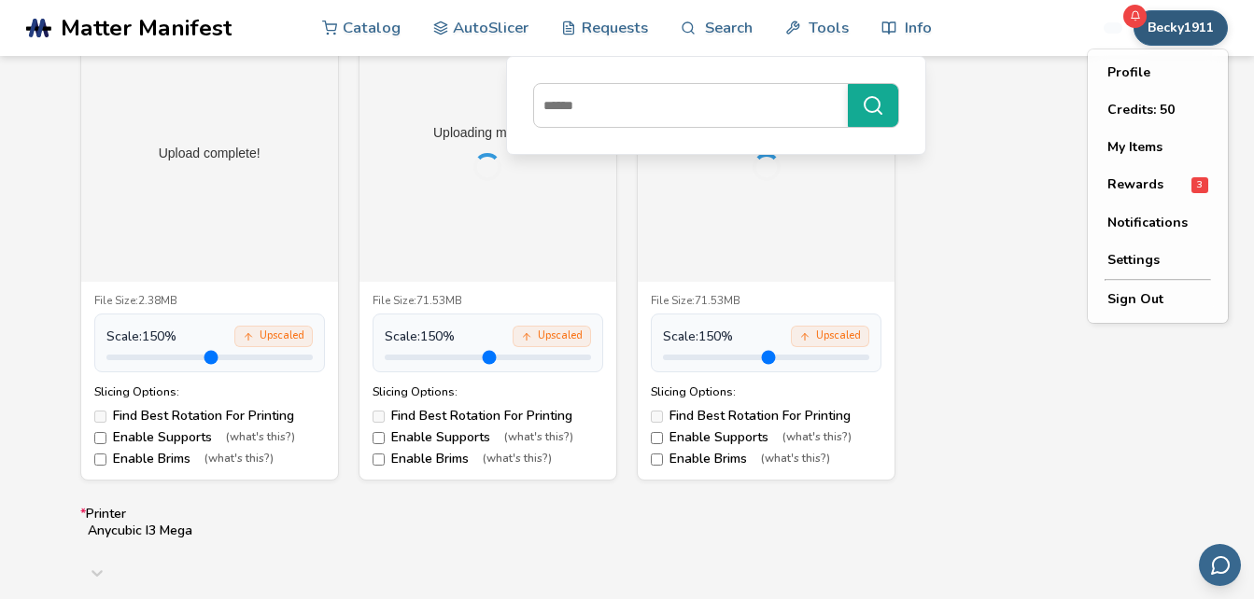
click at [1188, 44] on button "Becky1911" at bounding box center [1180, 27] width 94 height 35
click at [1134, 148] on button "My Items" at bounding box center [1157, 147] width 131 height 37
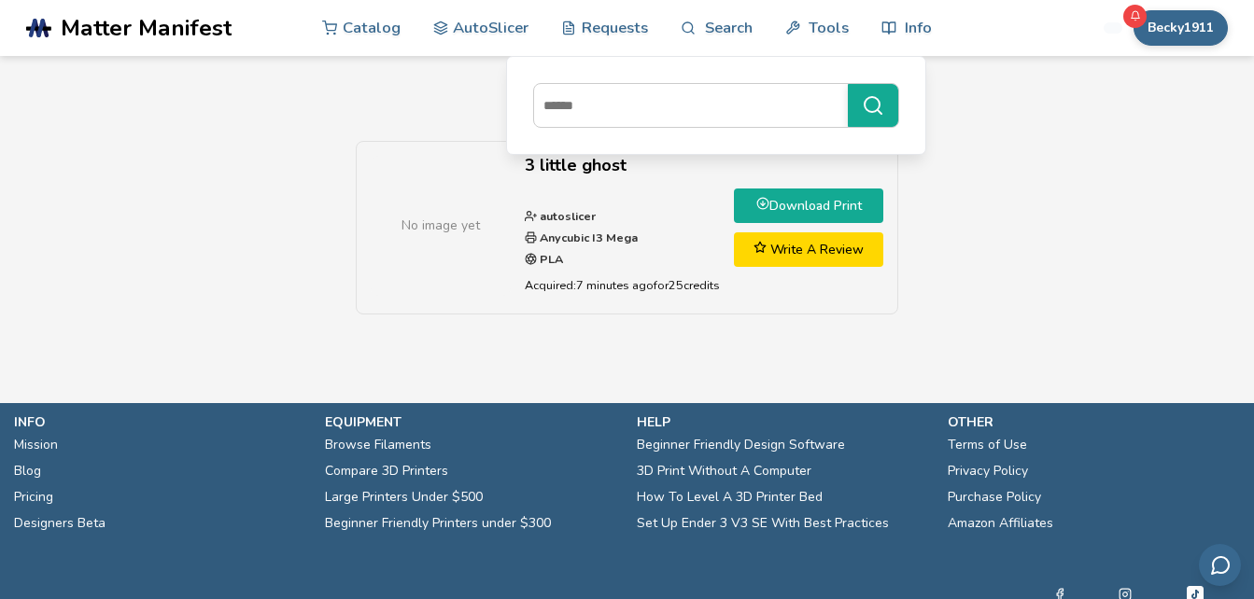
click at [856, 206] on link "Download Print" at bounding box center [808, 206] width 149 height 35
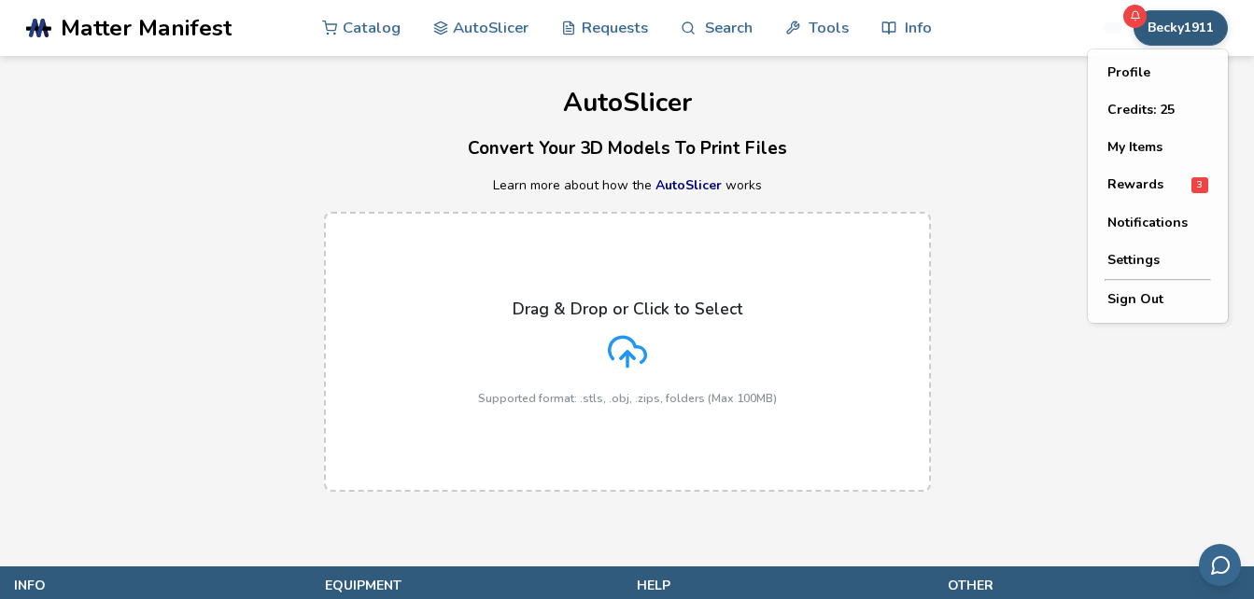
click at [1178, 37] on button "Becky1911" at bounding box center [1180, 27] width 94 height 35
click at [1155, 148] on button "My Items" at bounding box center [1157, 147] width 131 height 37
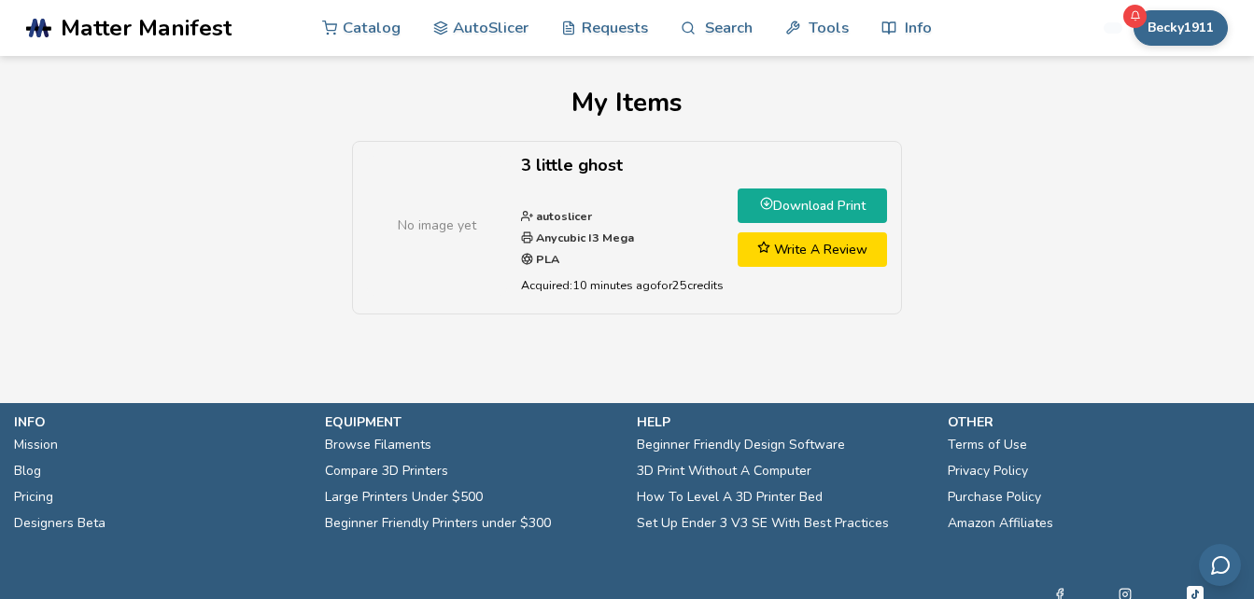
click at [801, 198] on link "Download Print" at bounding box center [812, 206] width 149 height 35
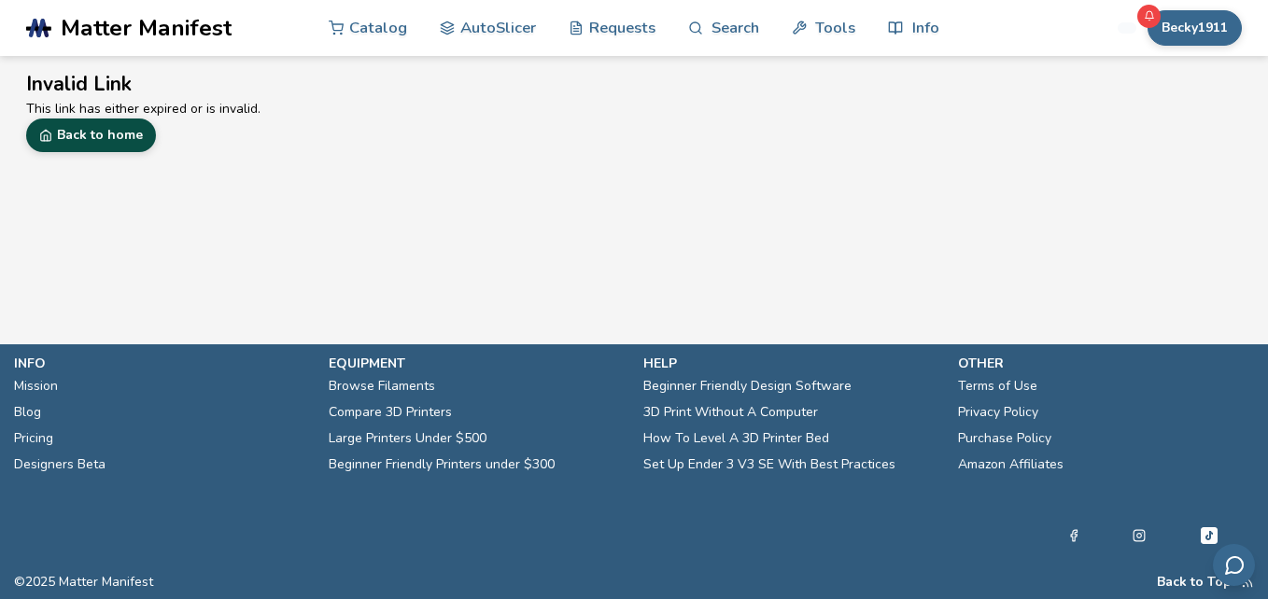
click at [116, 144] on link "Back to home" at bounding box center [91, 136] width 130 height 34
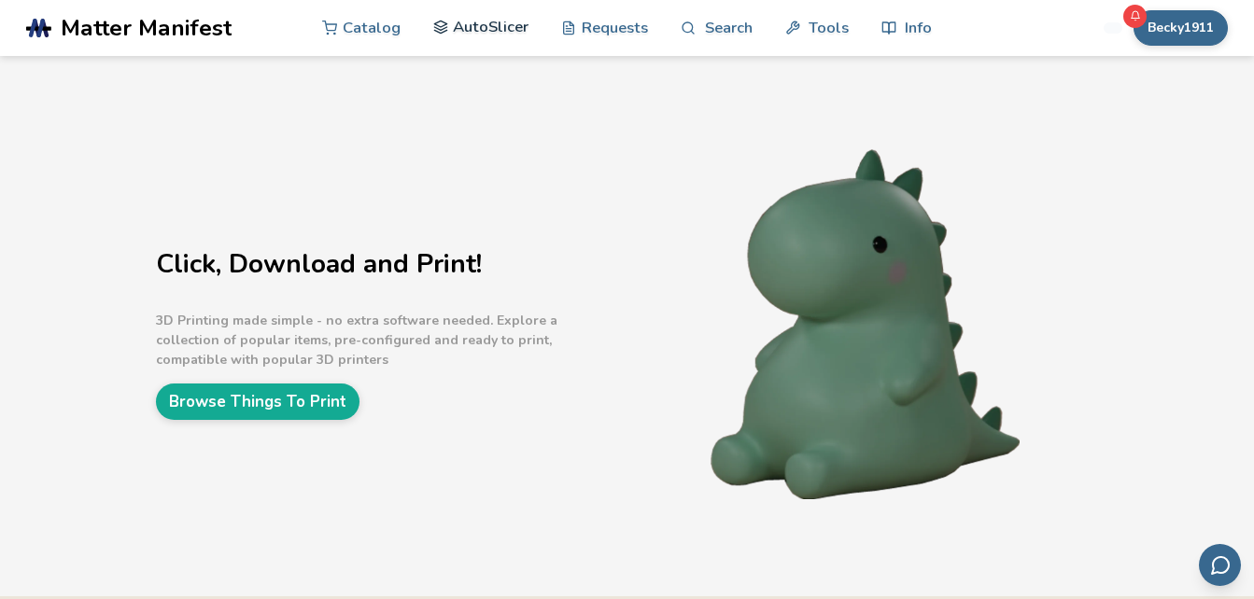
click at [499, 27] on link "AutoSlicer" at bounding box center [481, 27] width 96 height 56
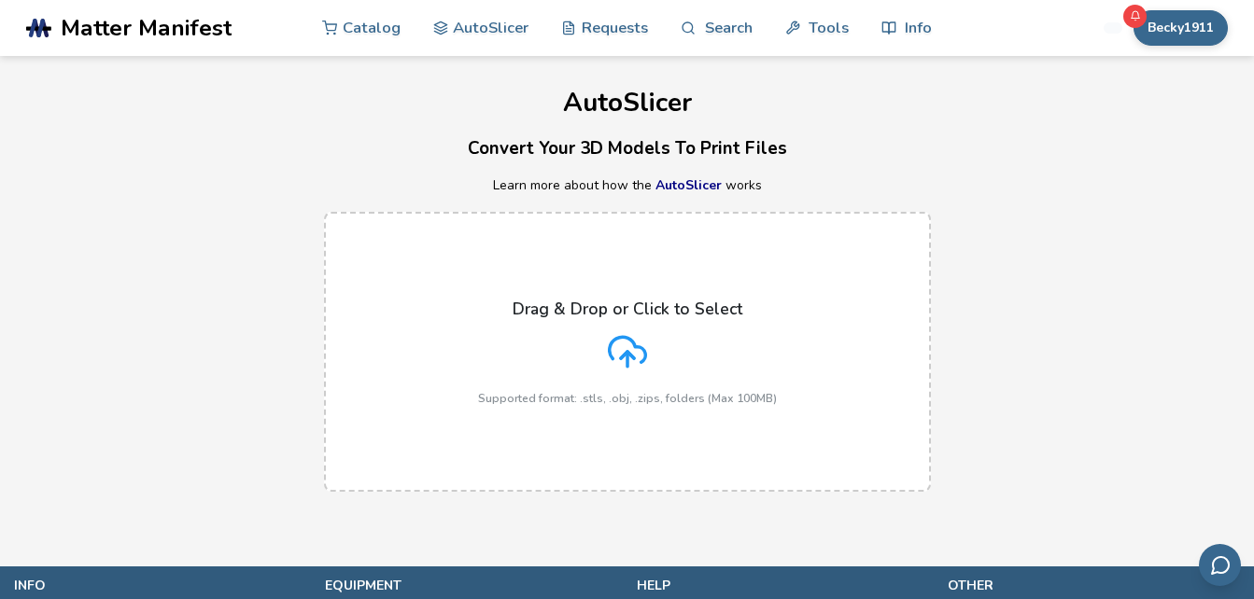
click at [626, 343] on icon at bounding box center [627, 351] width 39 height 39
click at [0, 0] on input "Drag & Drop or Click to Select Supported format: .stls, .obj, .zips, folders (M…" at bounding box center [0, 0] width 0 height 0
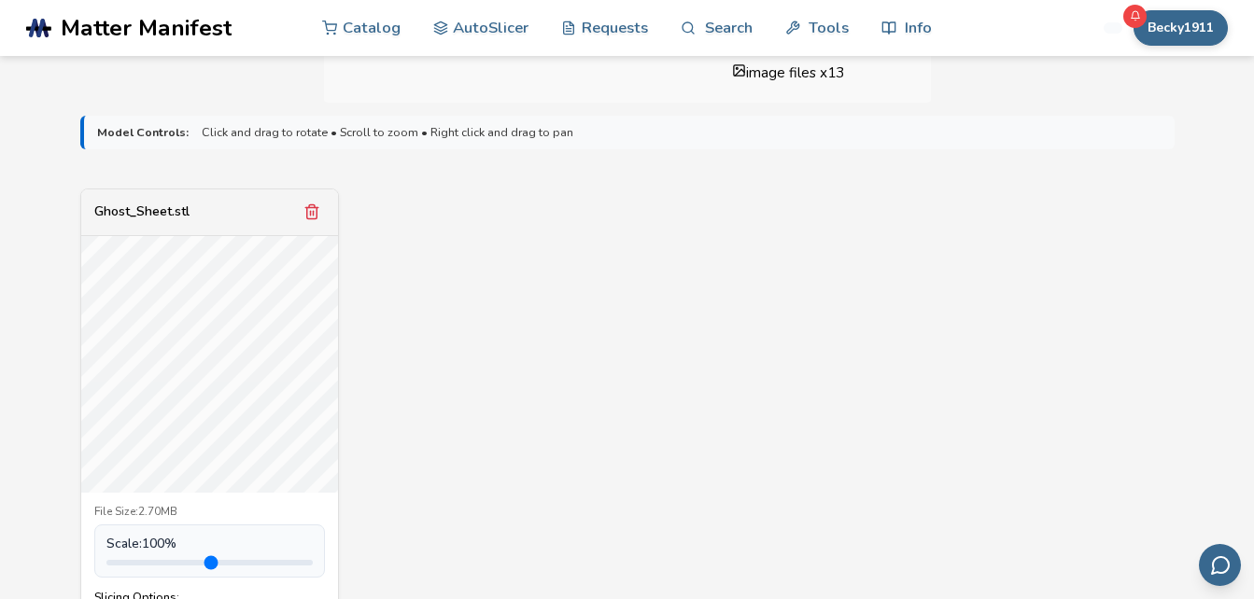
scroll to position [574, 0]
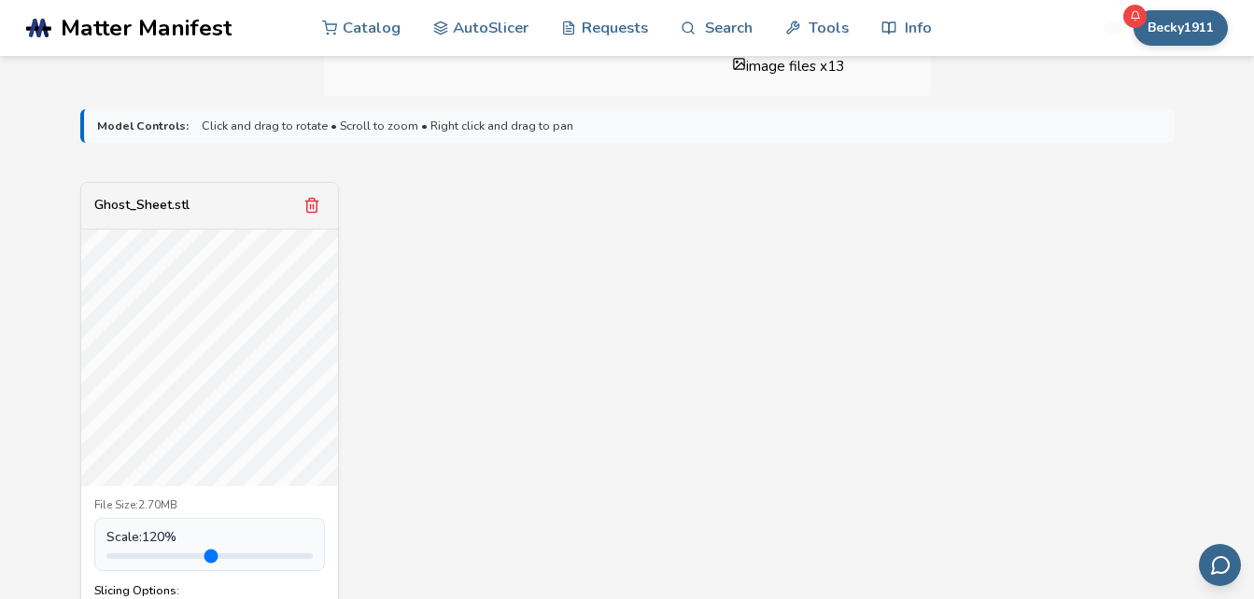
type input "***"
click at [158, 556] on input "range" at bounding box center [209, 557] width 206 height 6
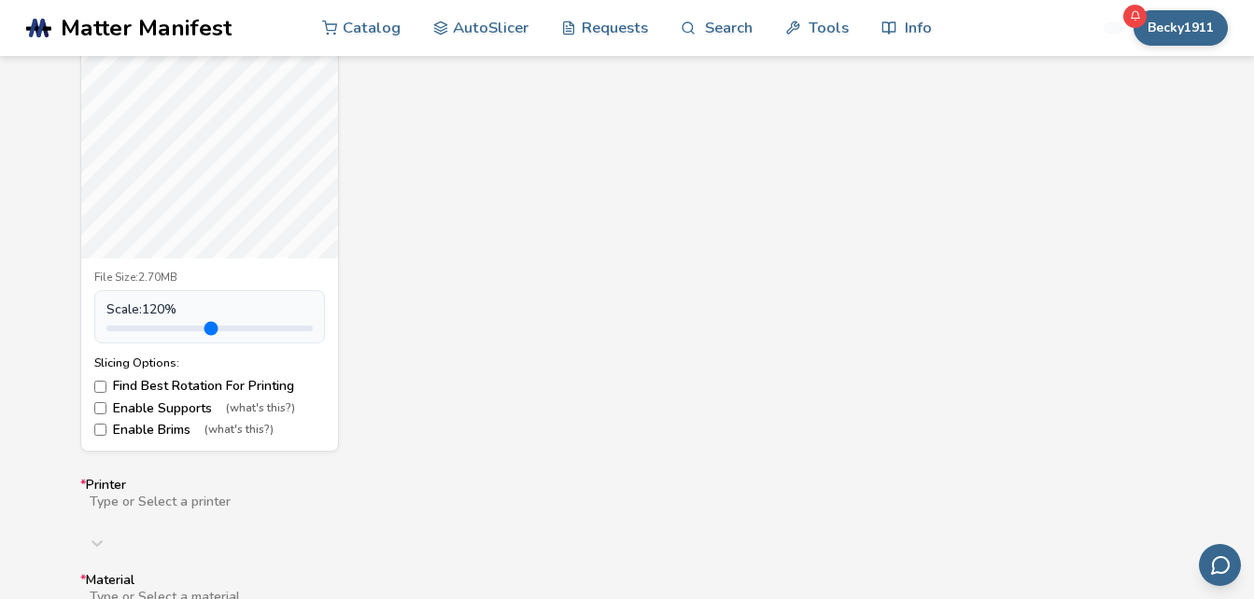
scroll to position [812, 0]
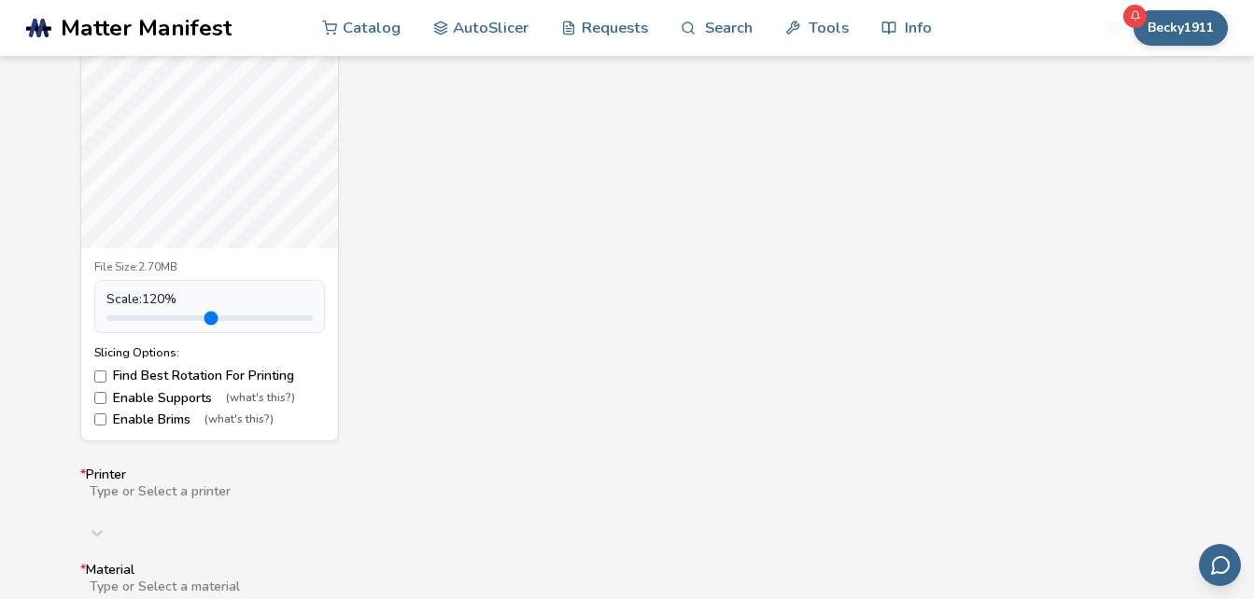
click at [167, 425] on label "Enable Brims (what's this?)" at bounding box center [209, 420] width 231 height 15
click at [212, 507] on div "Type or Select a printer" at bounding box center [627, 516] width 1094 height 67
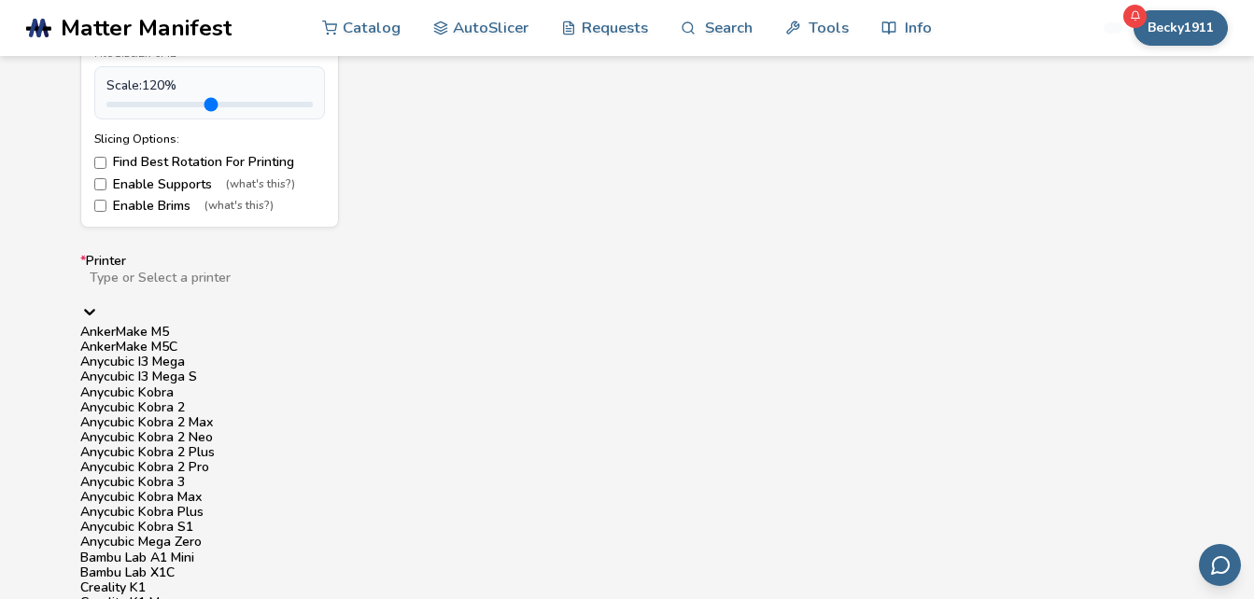
click at [204, 370] on div "Anycubic I3 Mega" at bounding box center [627, 362] width 1094 height 15
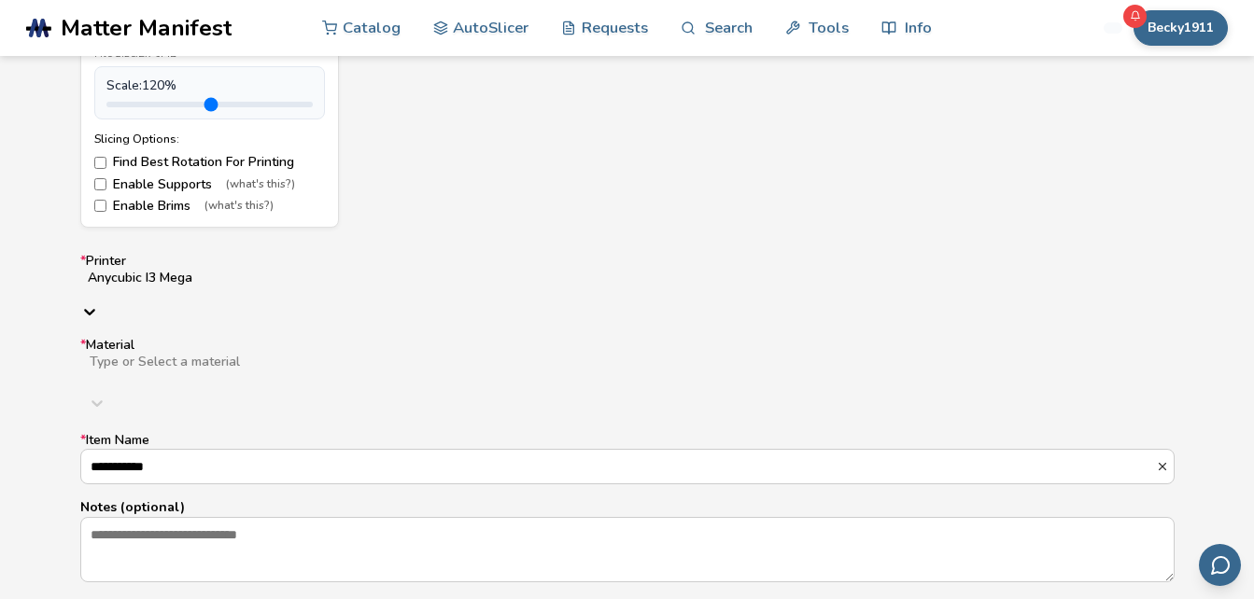
click at [244, 370] on div at bounding box center [384, 377] width 593 height 15
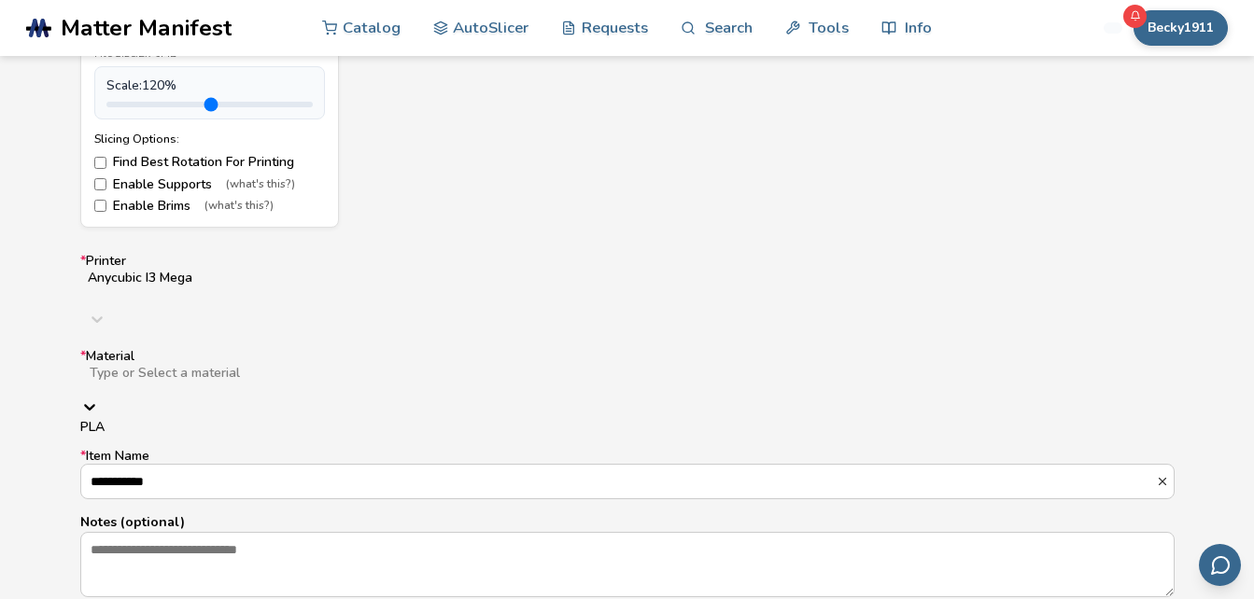
click at [238, 420] on div "PLA" at bounding box center [627, 427] width 1094 height 15
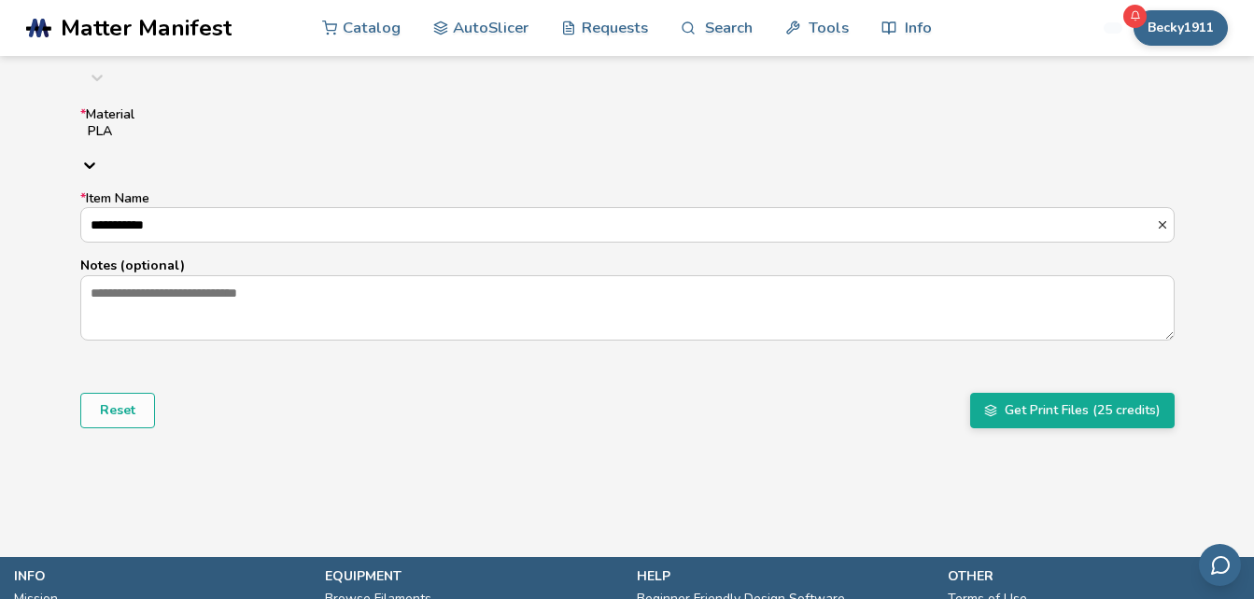
scroll to position [1285, 0]
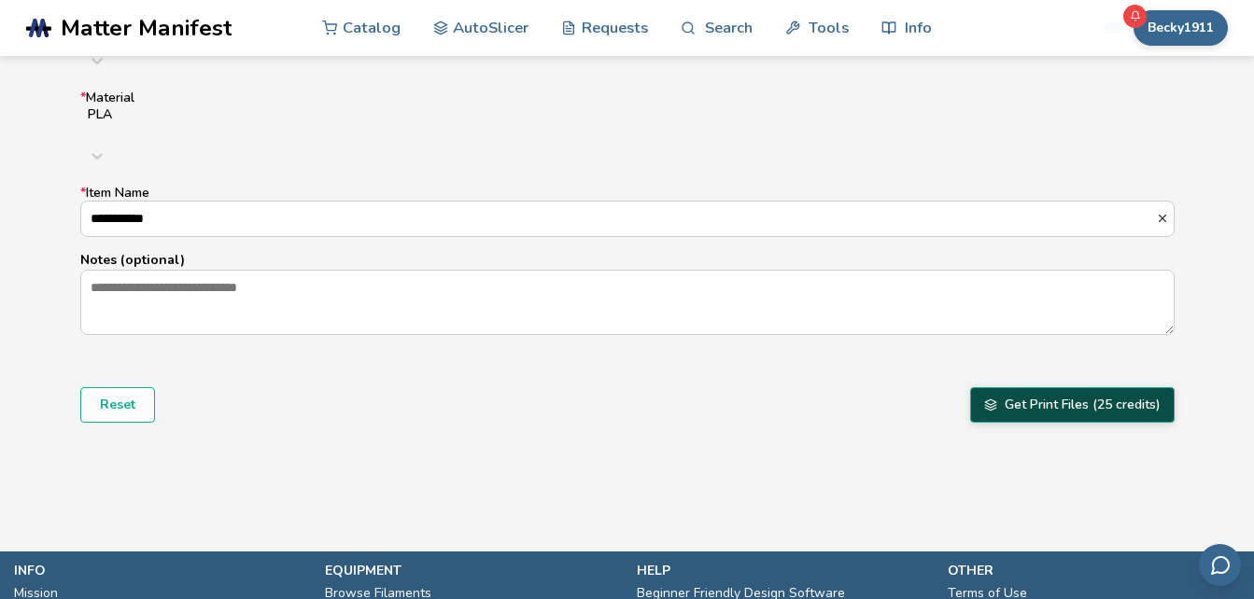
click at [1059, 387] on button "Get Print Files (25 credits)" at bounding box center [1072, 404] width 204 height 35
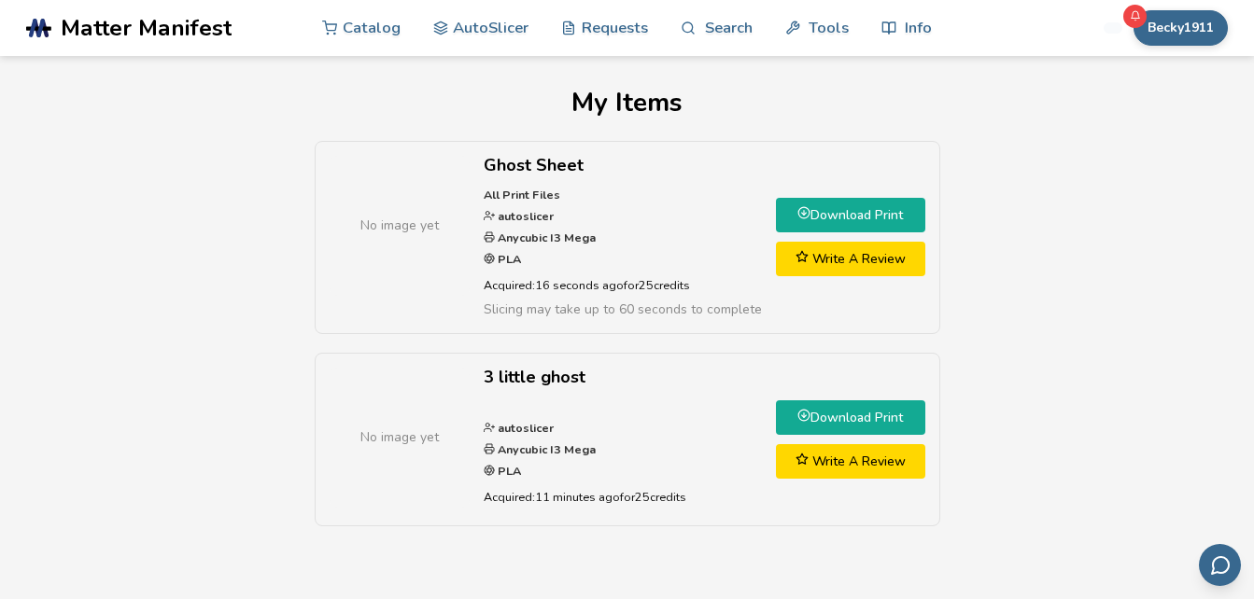
click at [852, 212] on link "Download Print" at bounding box center [850, 215] width 149 height 35
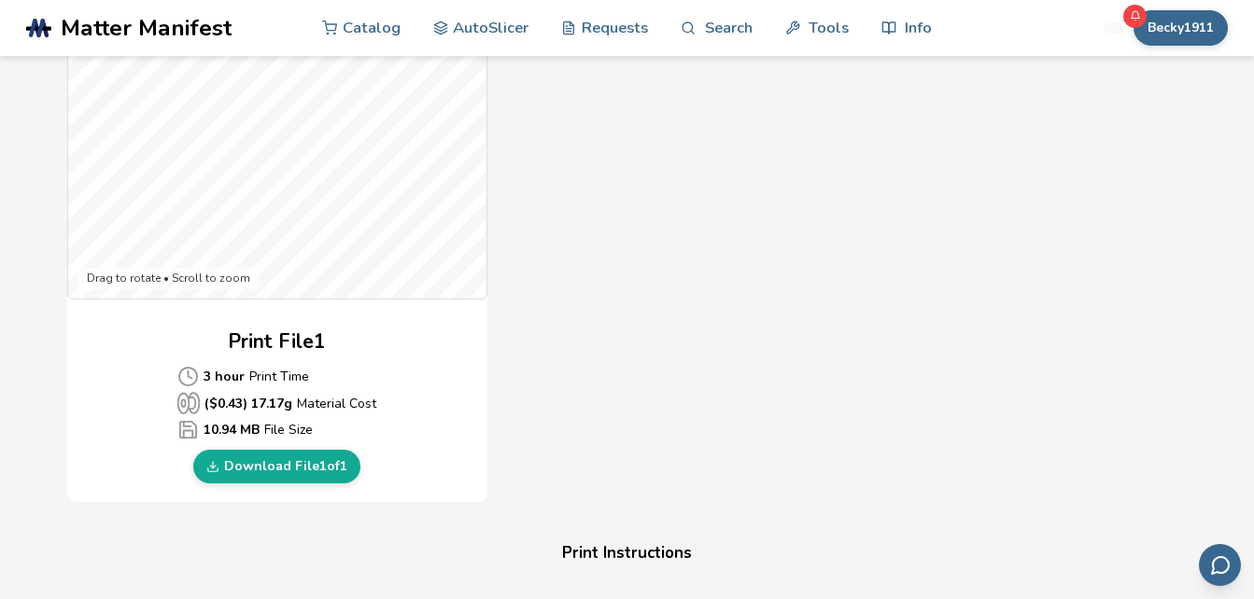
scroll to position [664, 0]
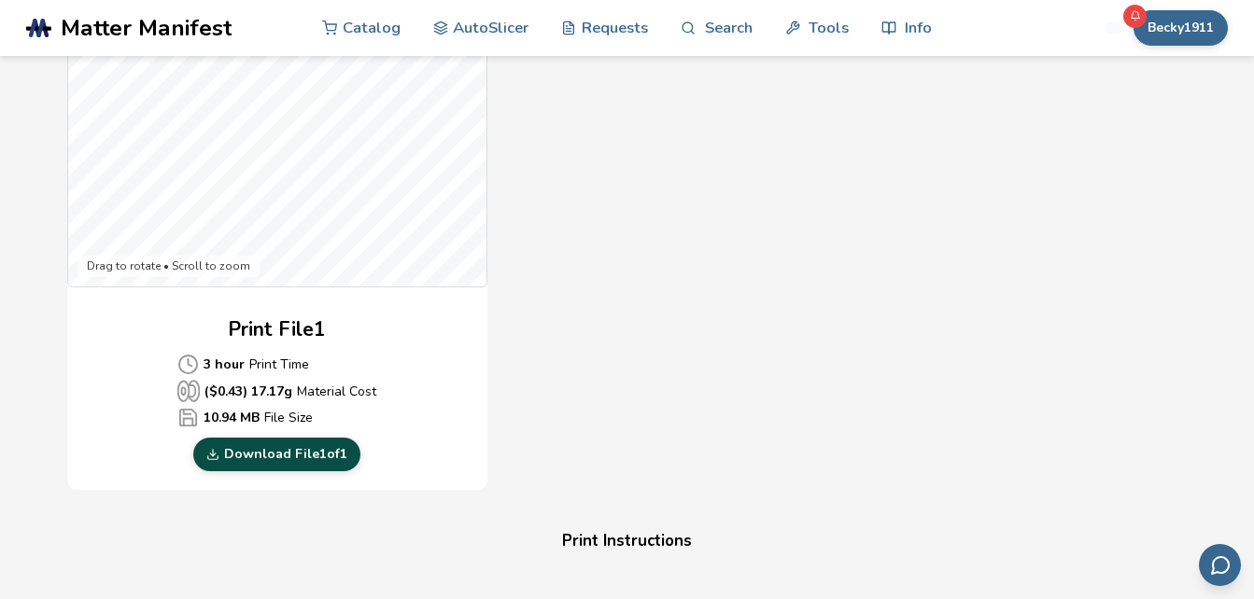
click at [315, 460] on link "Download File 1 of 1" at bounding box center [276, 455] width 167 height 34
